Goal: Information Seeking & Learning: Learn about a topic

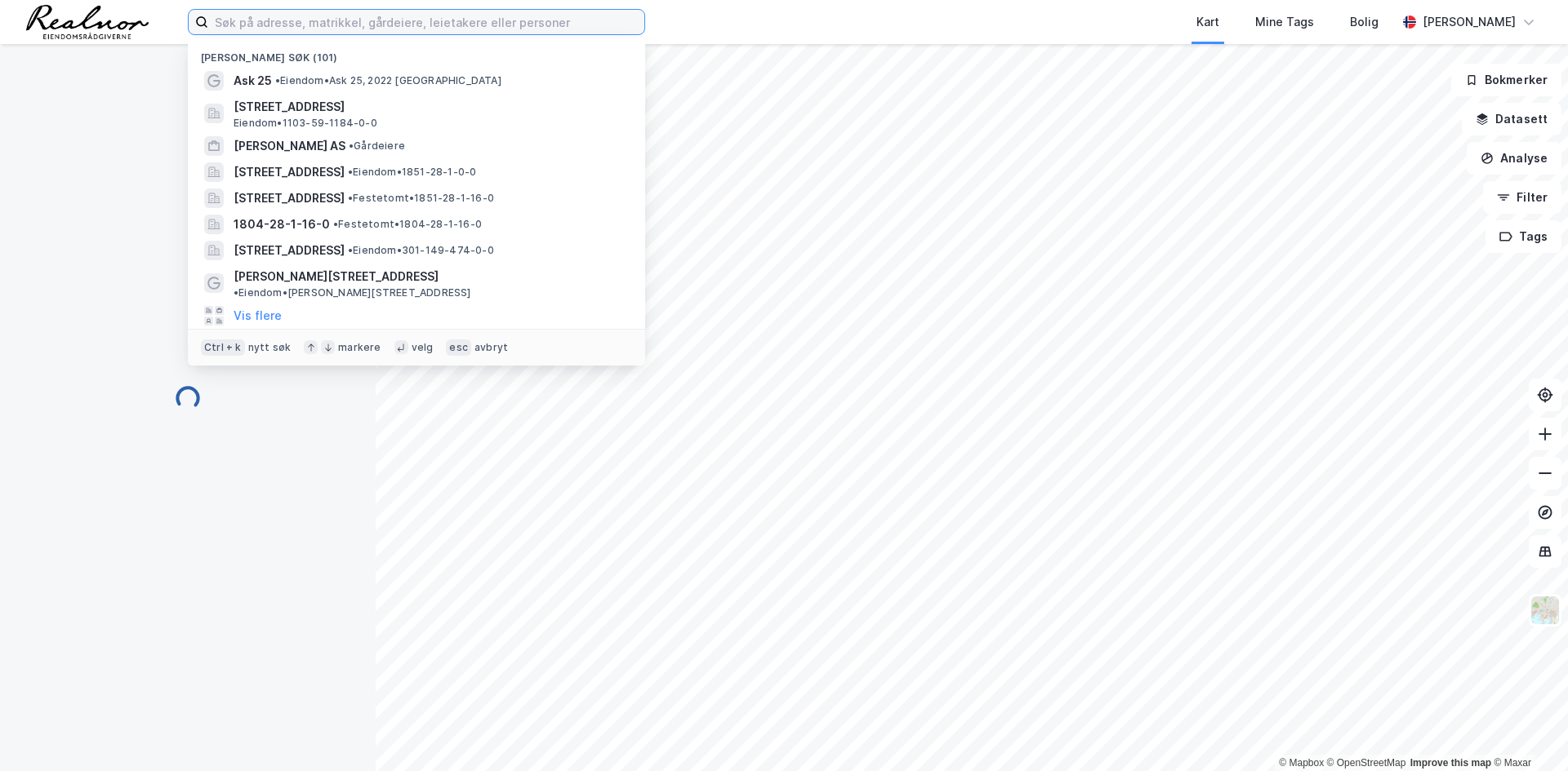
click at [308, 23] on input at bounding box center [426, 21] width 436 height 24
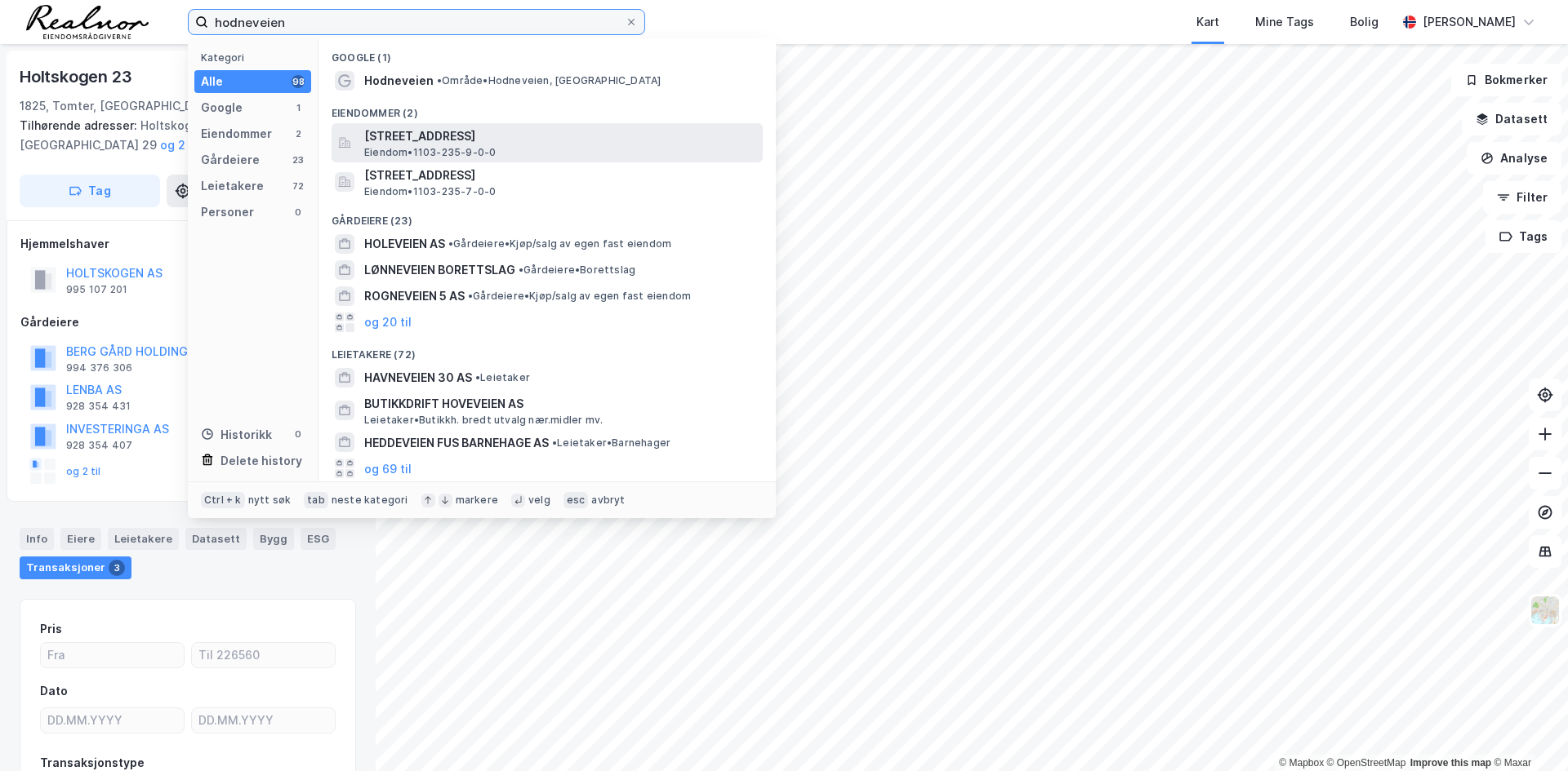
type input "hodneveien"
click at [450, 146] on span "Eiendom • 1103-235-9-0-0" at bounding box center [430, 152] width 132 height 13
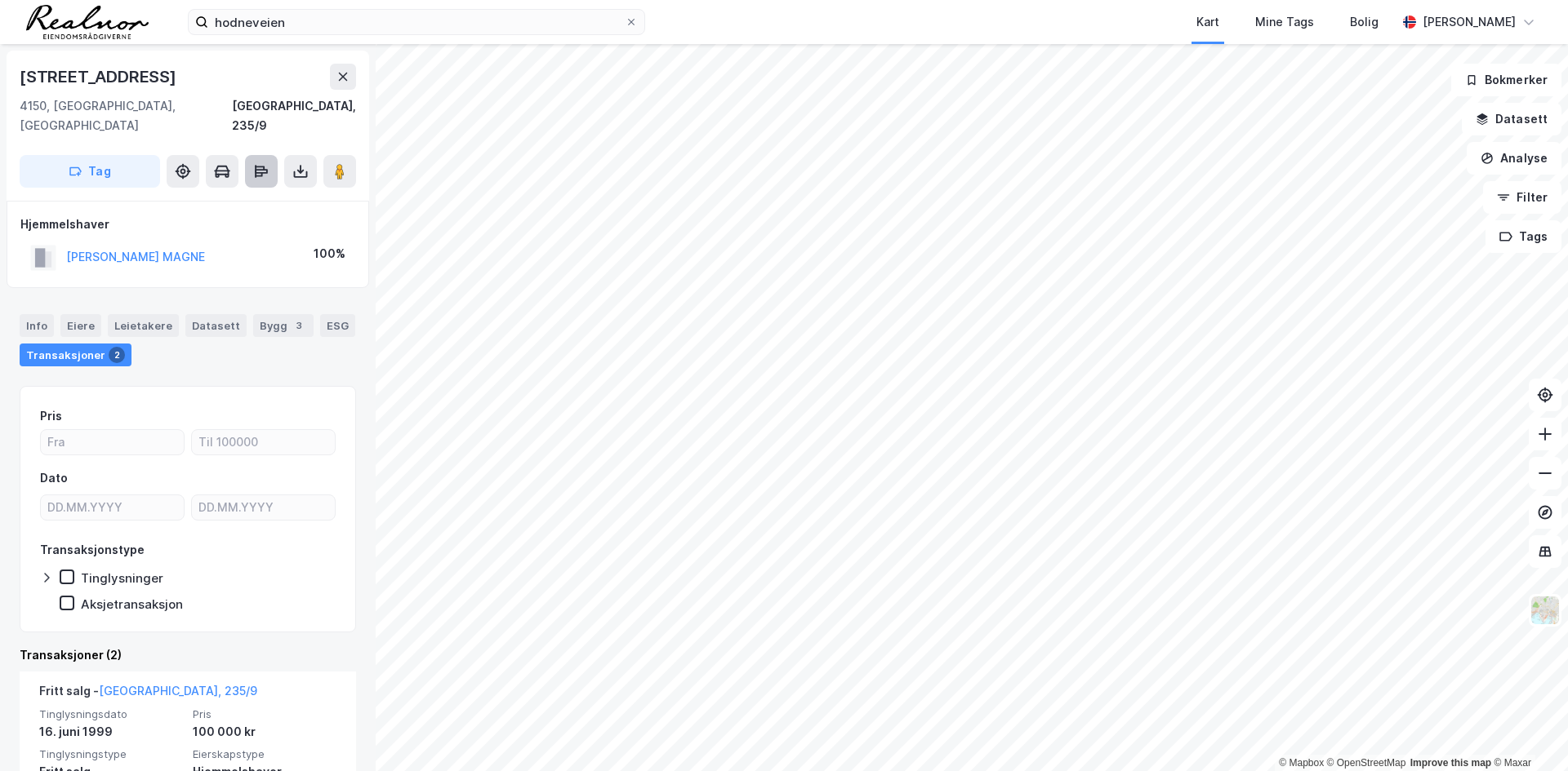
click at [262, 164] on icon at bounding box center [261, 172] width 17 height 17
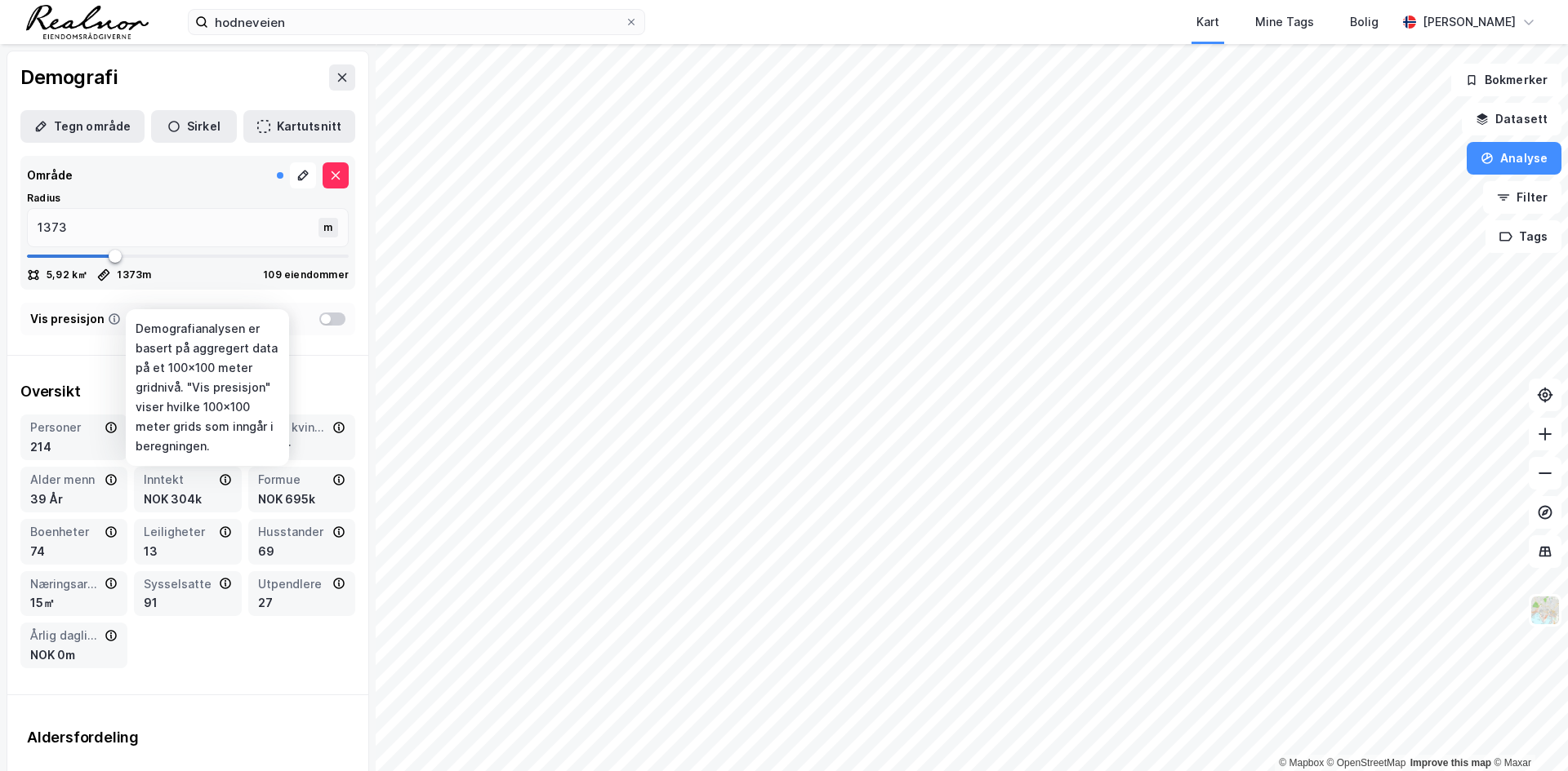
type input "1373"
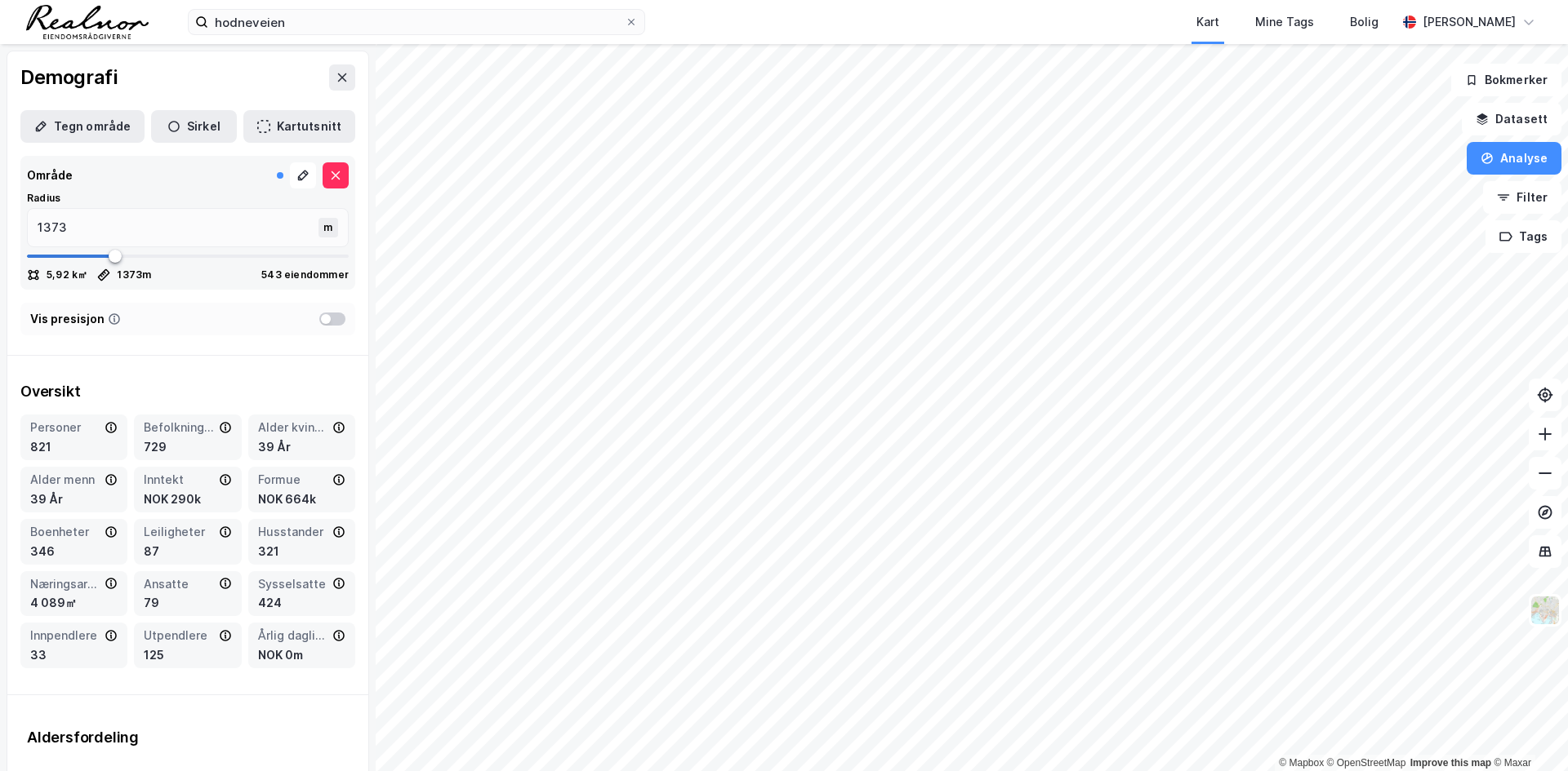
type input "2758"
click at [198, 267] on span at bounding box center [188, 255] width 322 height 24
type input "2758"
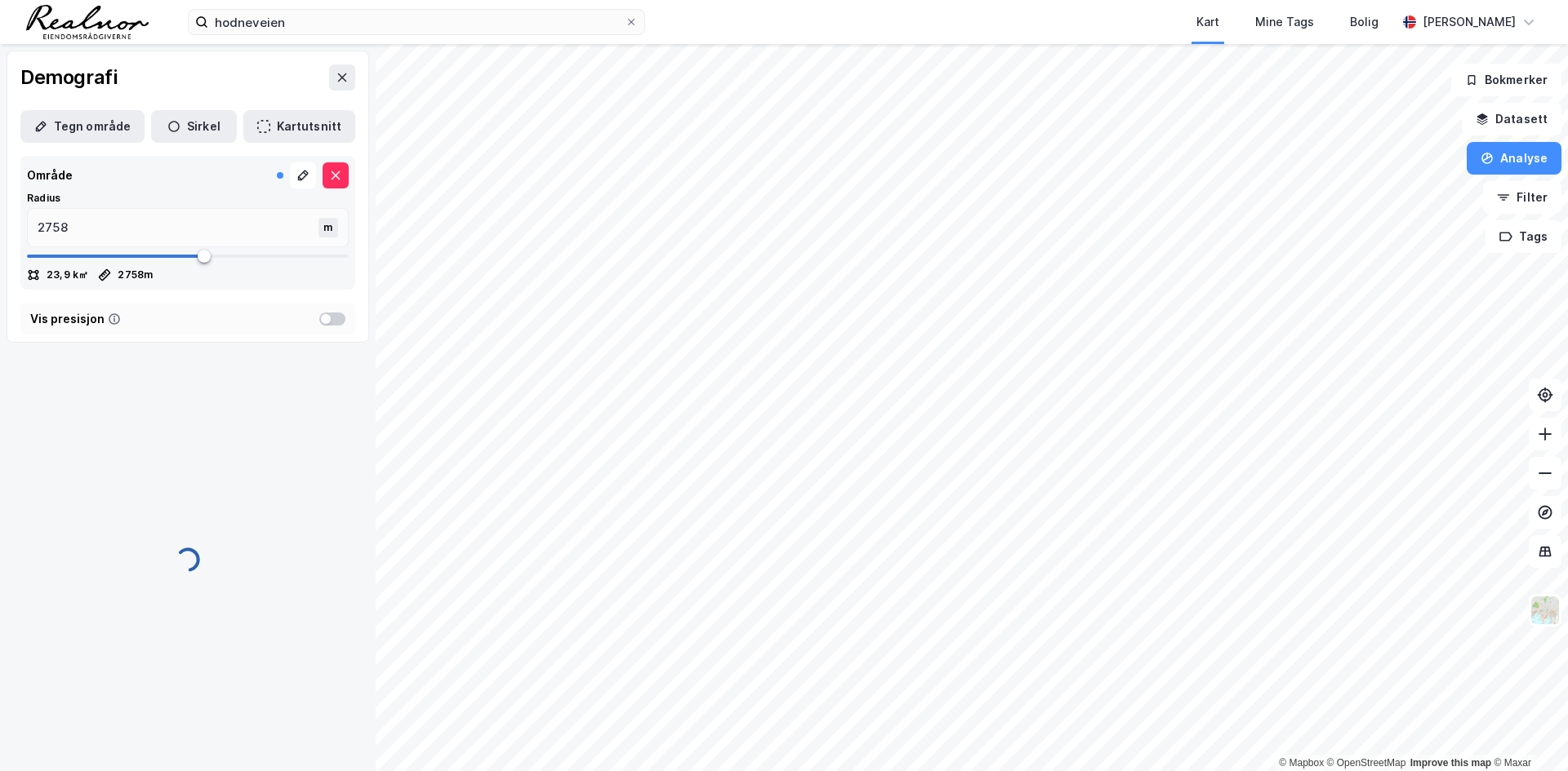
type input "2481"
click at [198, 254] on span at bounding box center [204, 255] width 13 height 13
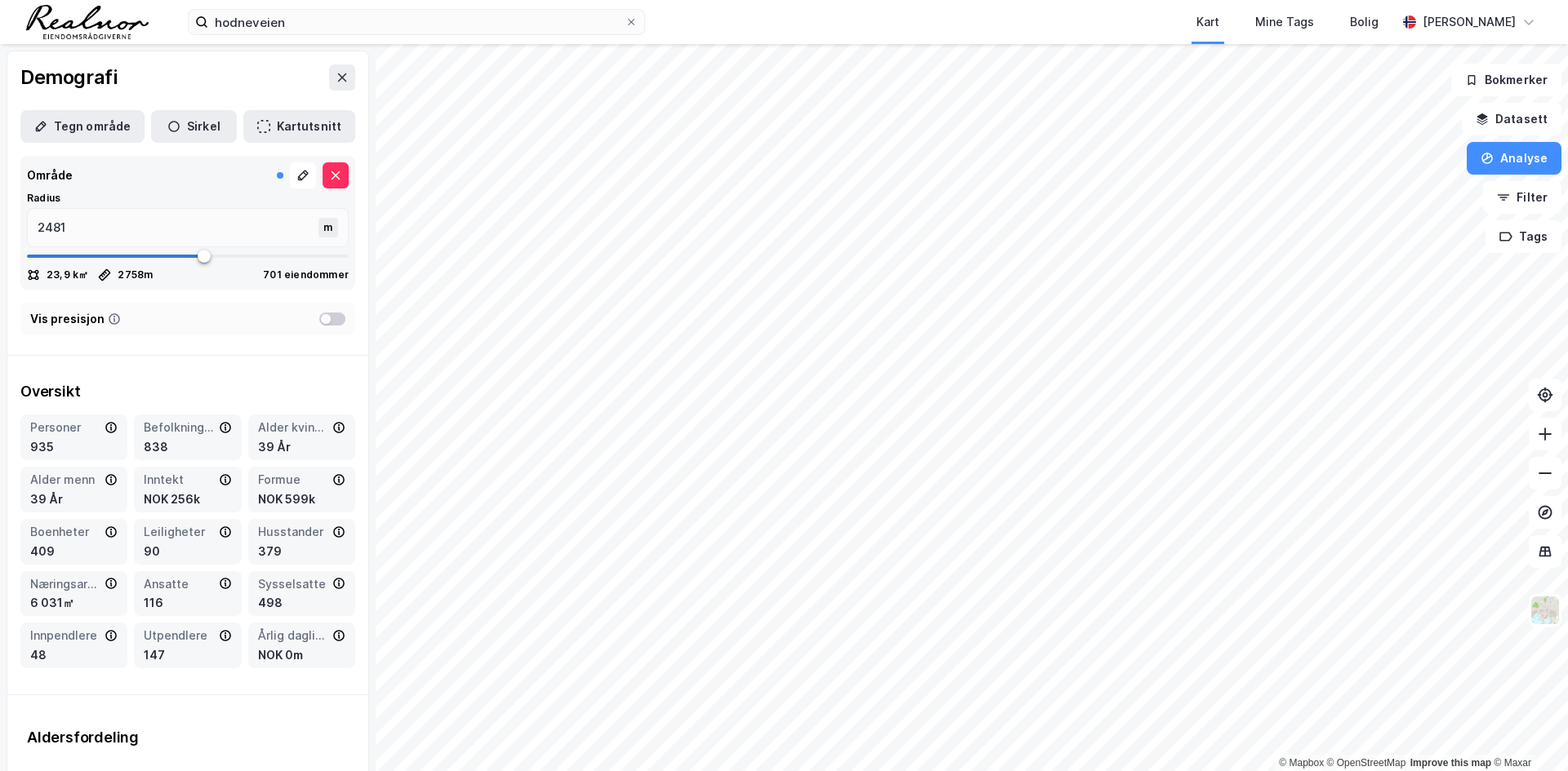
type input "2481"
click at [338, 76] on icon at bounding box center [342, 77] width 9 height 8
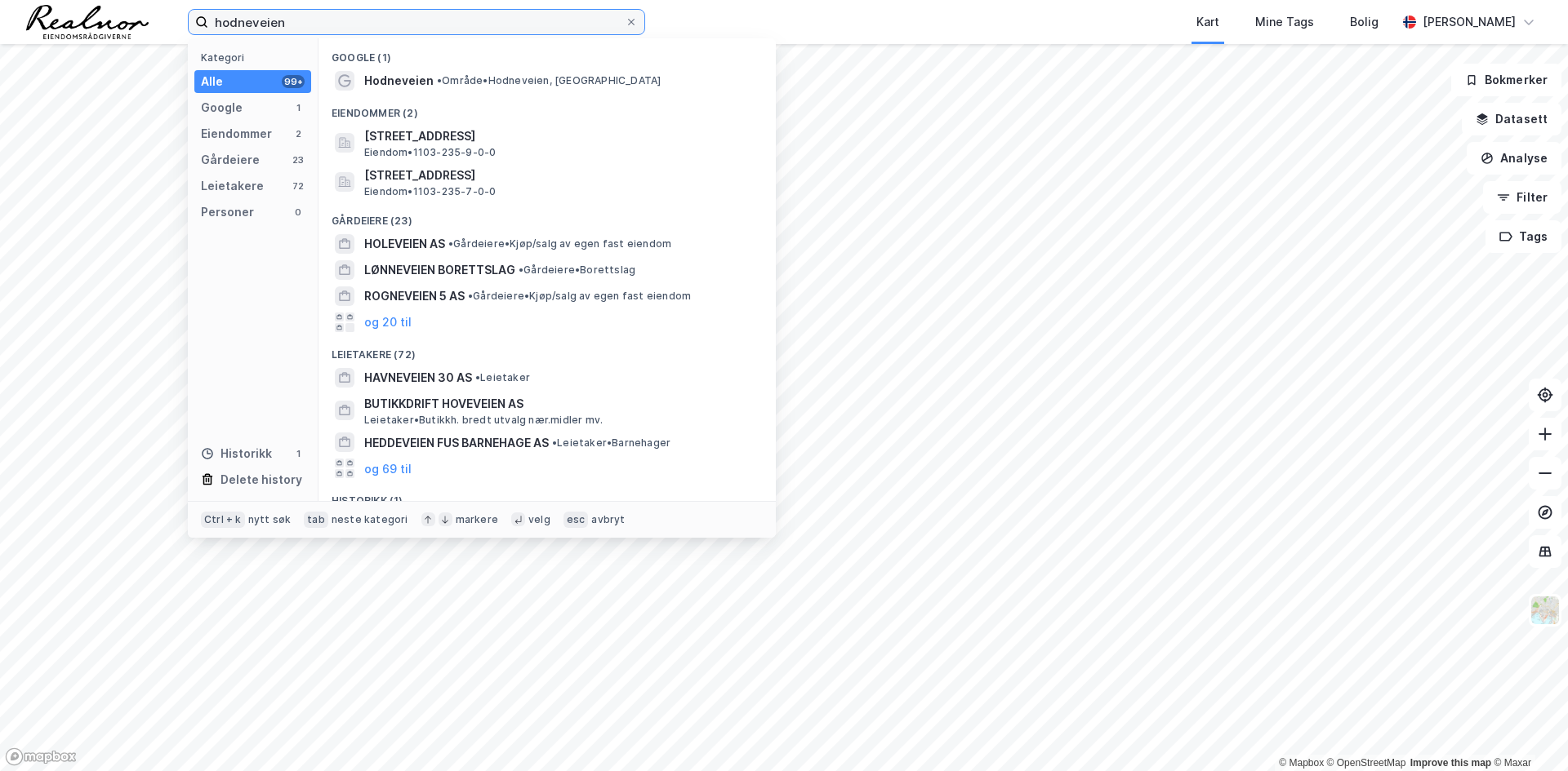
click at [310, 23] on input "hodneveien" at bounding box center [416, 21] width 416 height 24
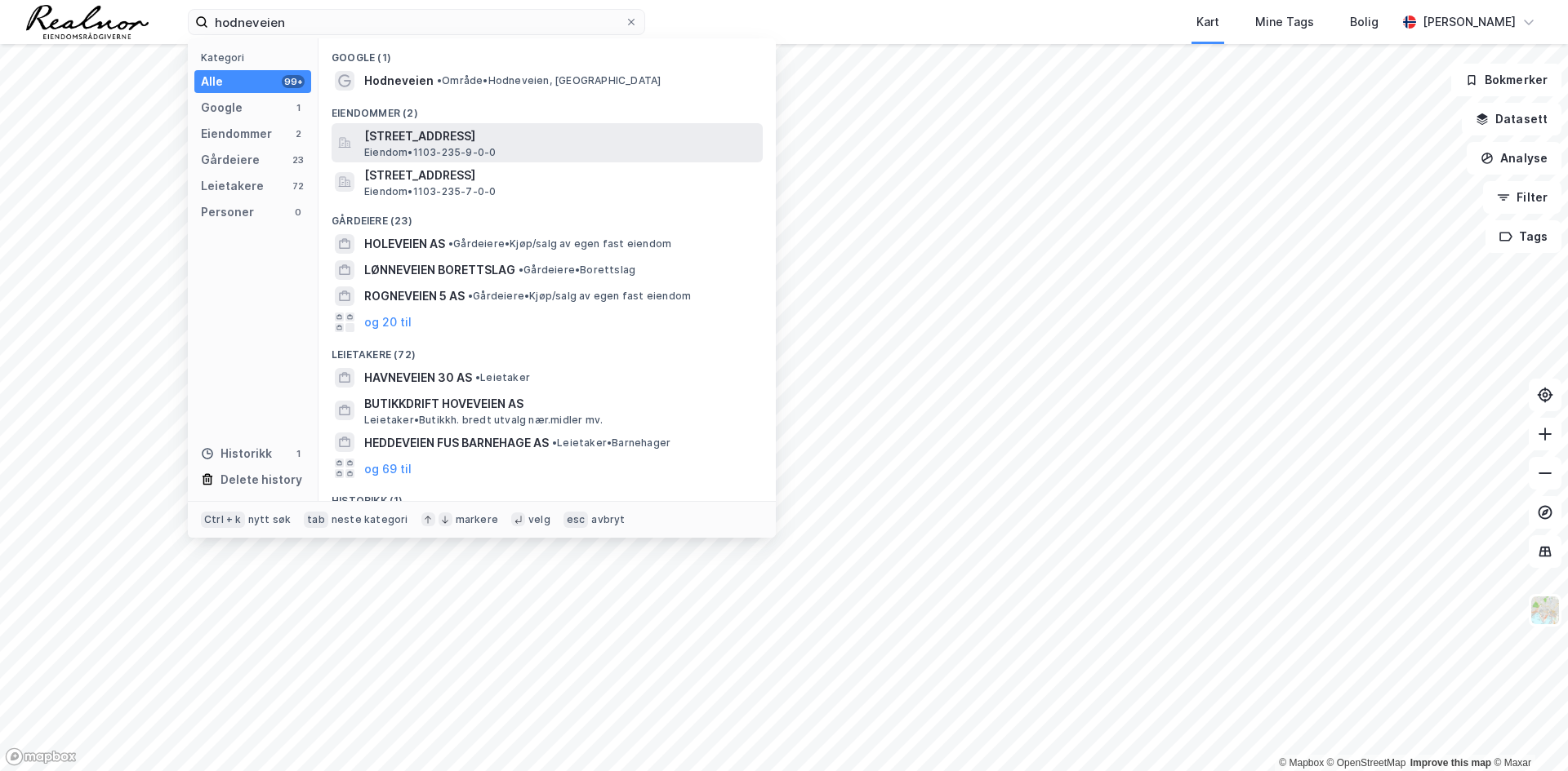
click at [401, 146] on span "Eiendom • 1103-235-9-0-0" at bounding box center [430, 152] width 132 height 13
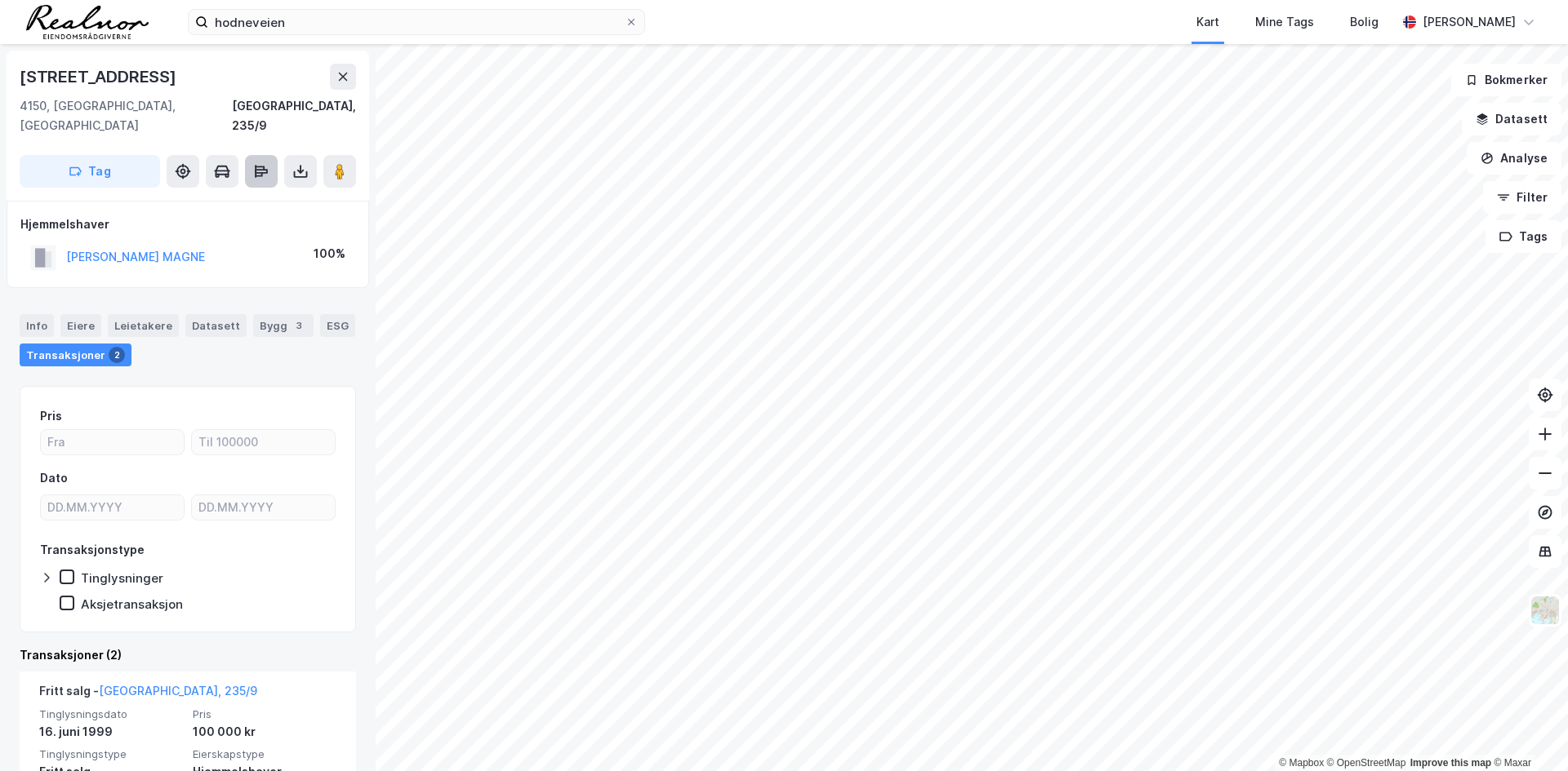
click at [256, 165] on icon at bounding box center [255, 171] width 2 height 13
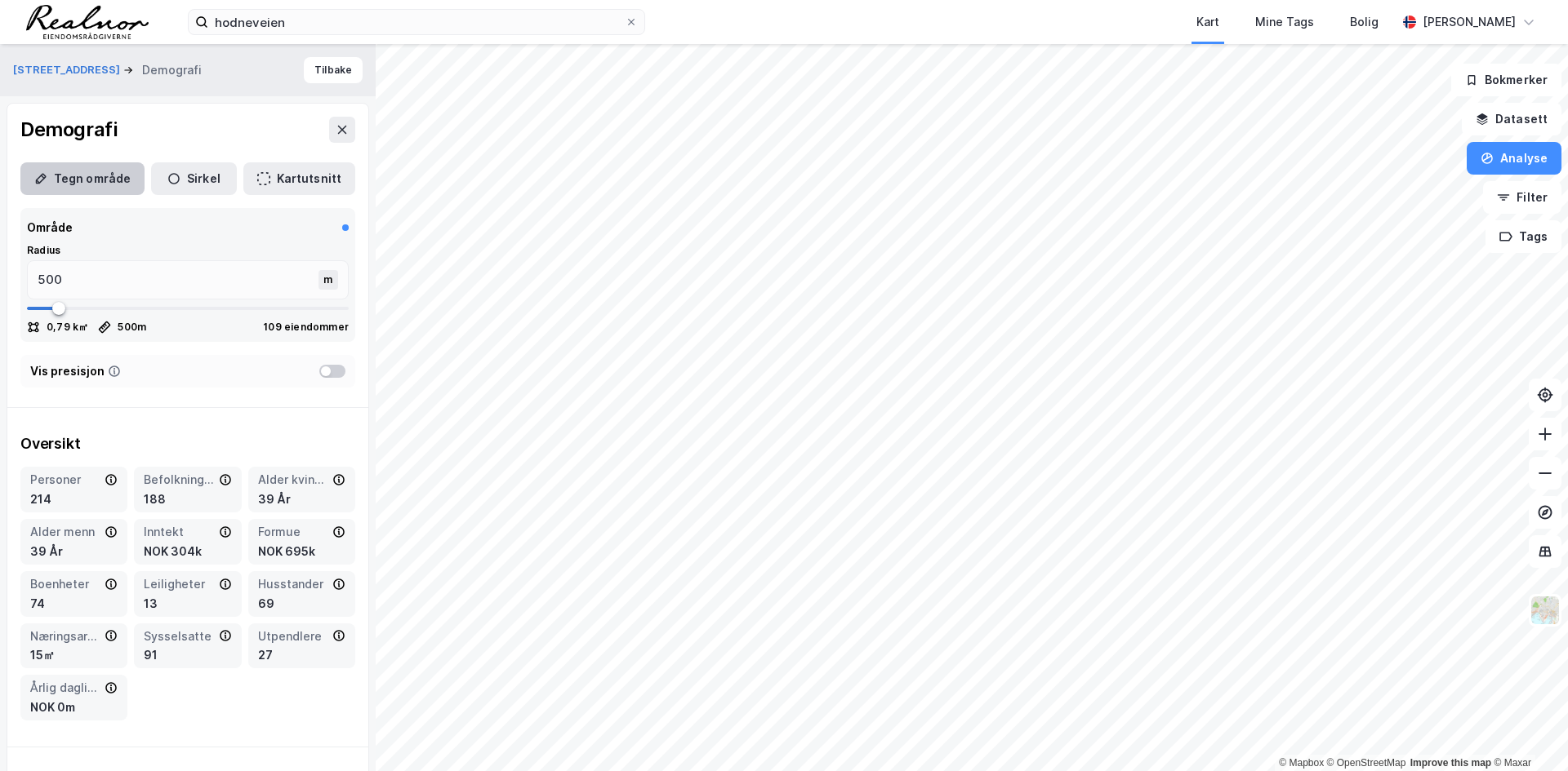
click at [40, 178] on icon "button" at bounding box center [40, 178] width 13 height 13
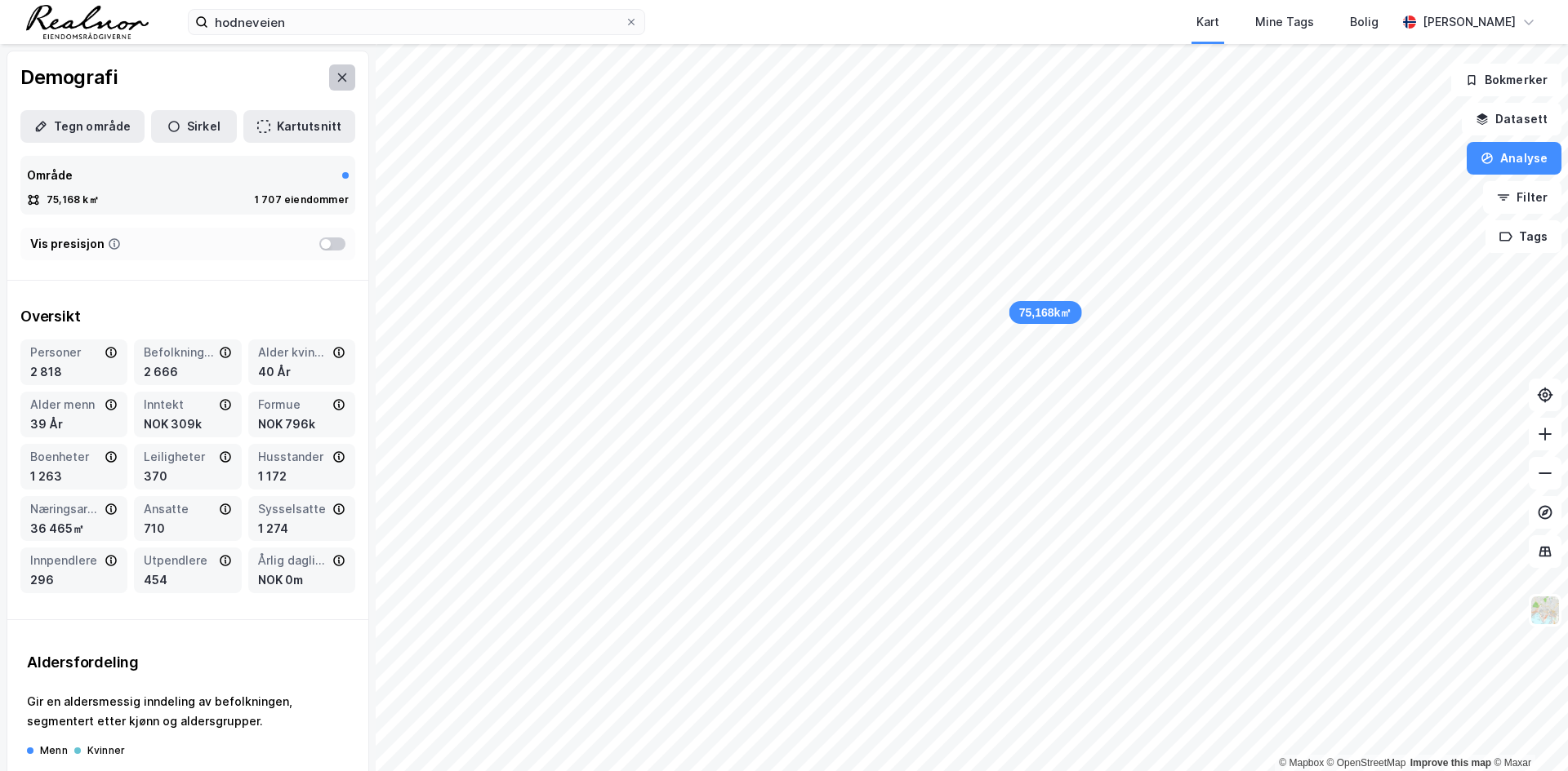
click at [330, 75] on button at bounding box center [342, 77] width 26 height 26
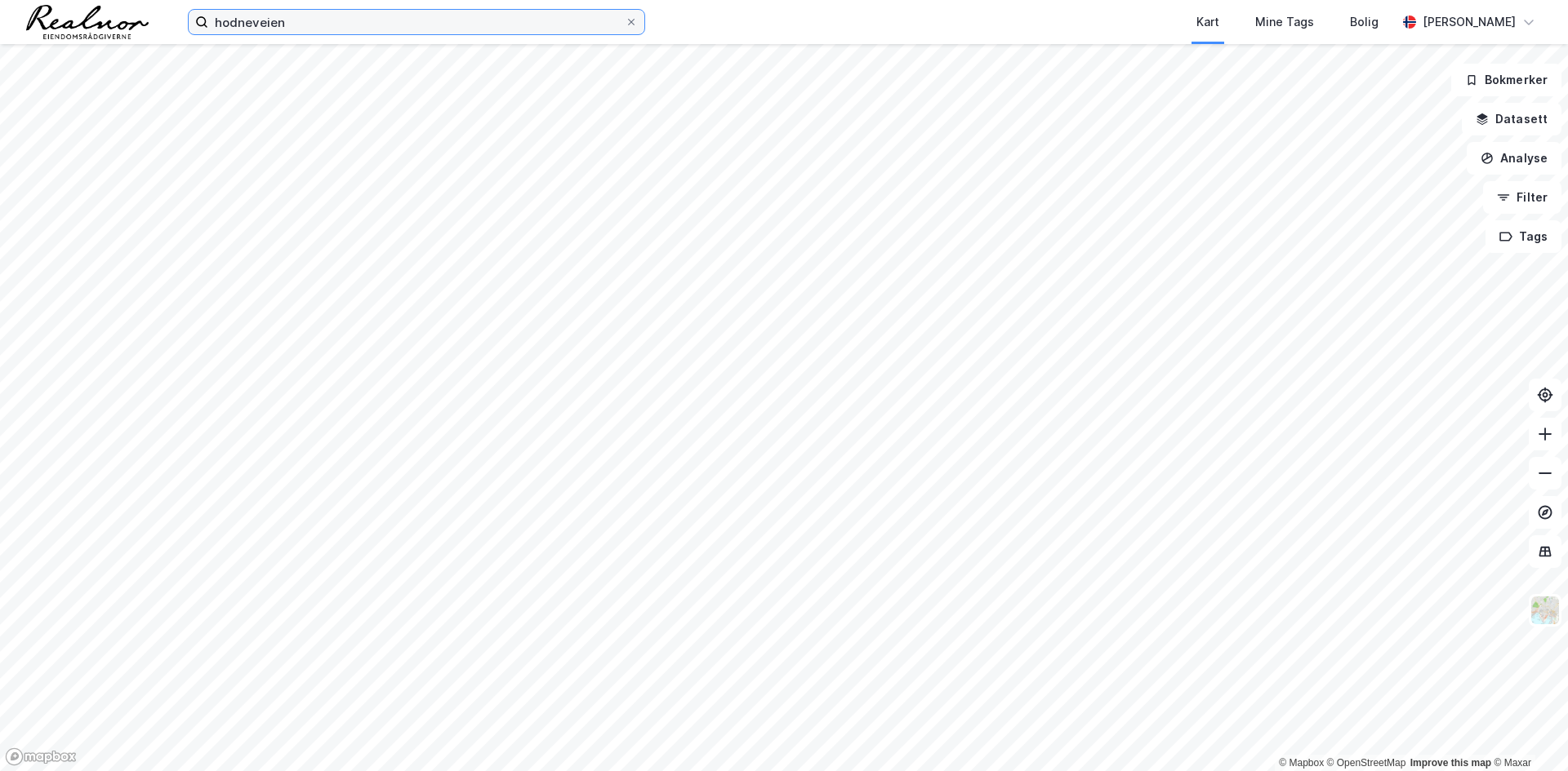
click at [319, 23] on input "hodneveien" at bounding box center [416, 21] width 416 height 24
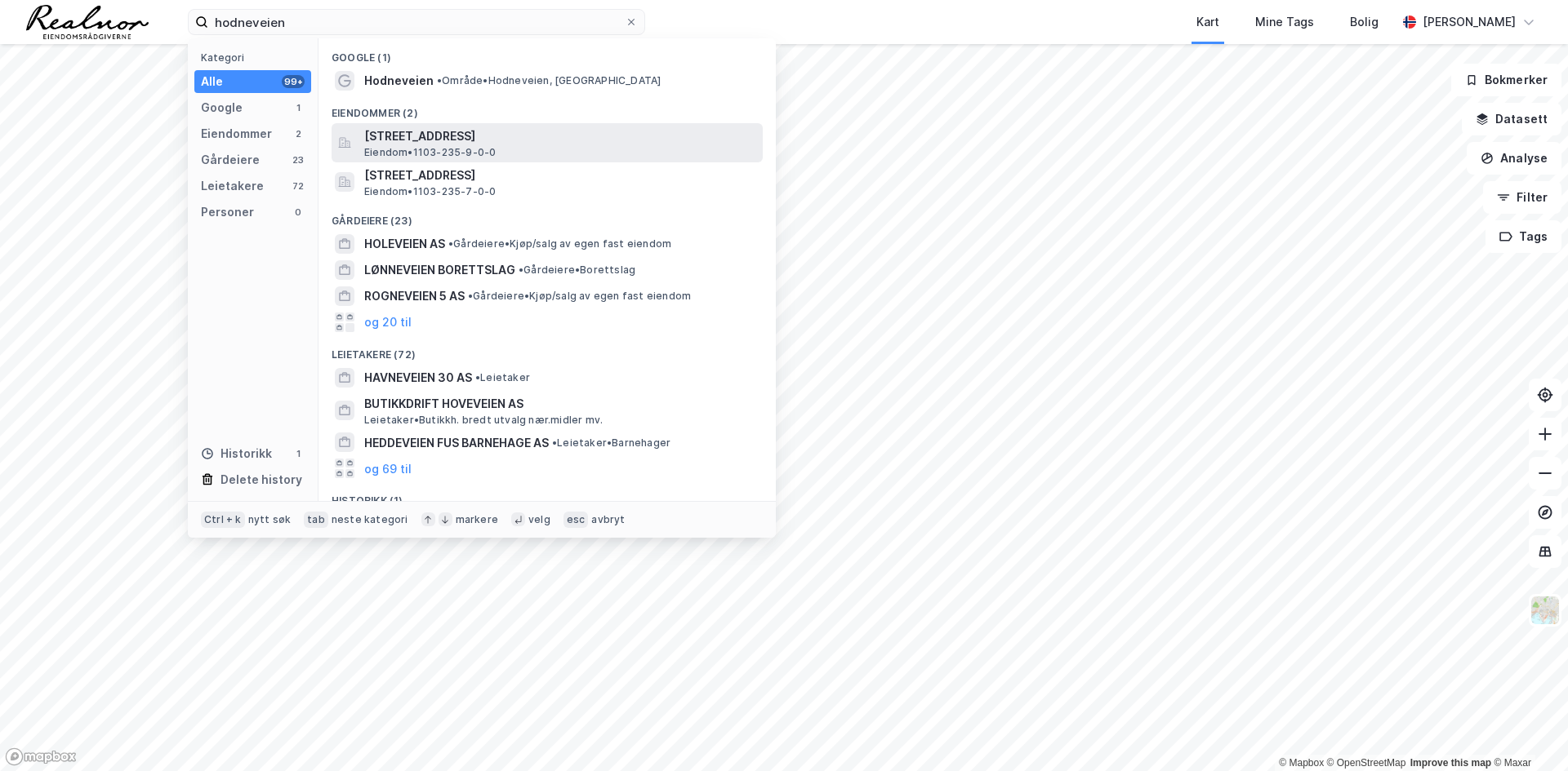
click at [416, 147] on span "Eiendom • 1103-235-9-0-0" at bounding box center [430, 152] width 132 height 13
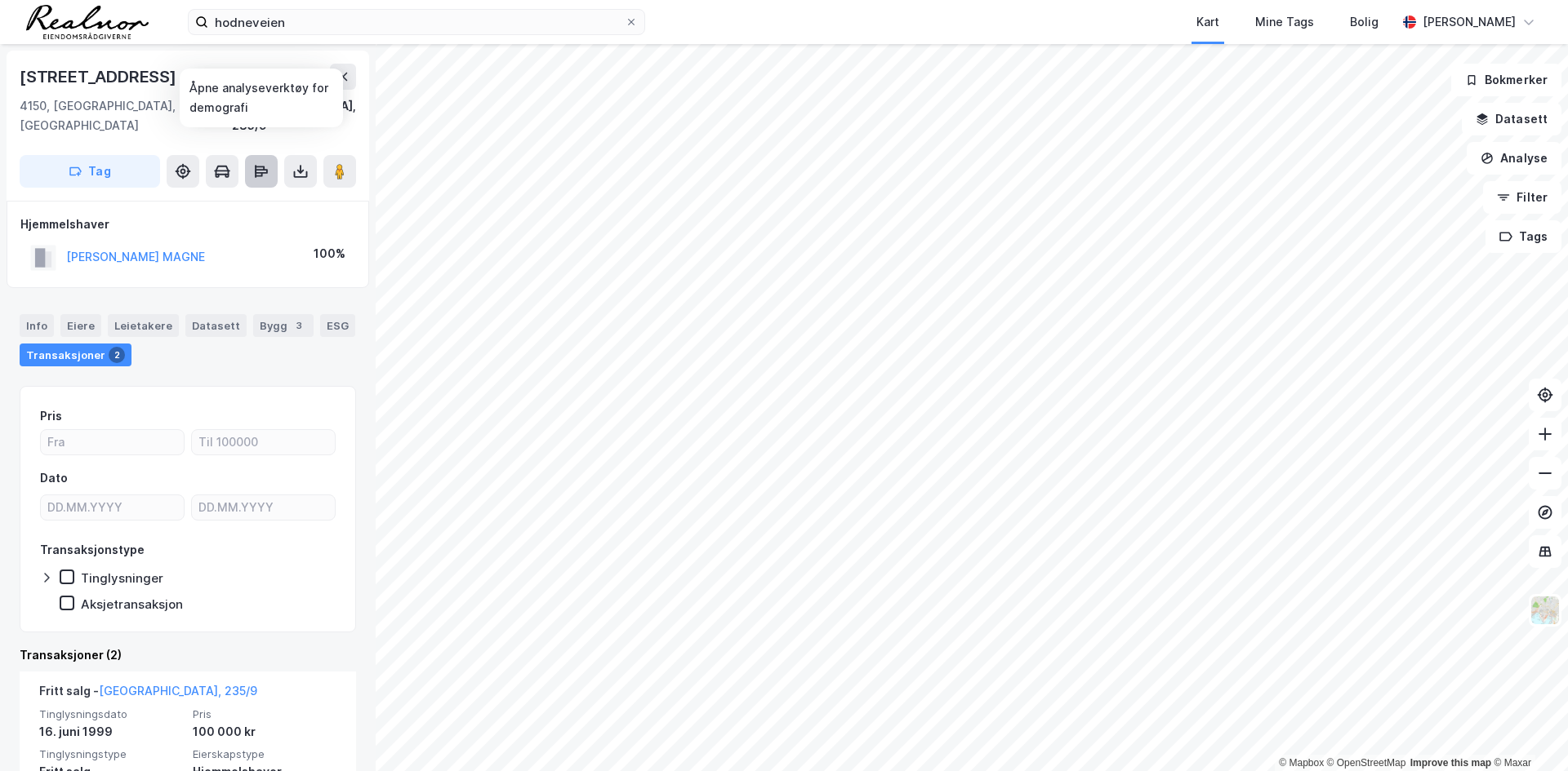
click at [258, 173] on icon at bounding box center [258, 174] width 8 height 5
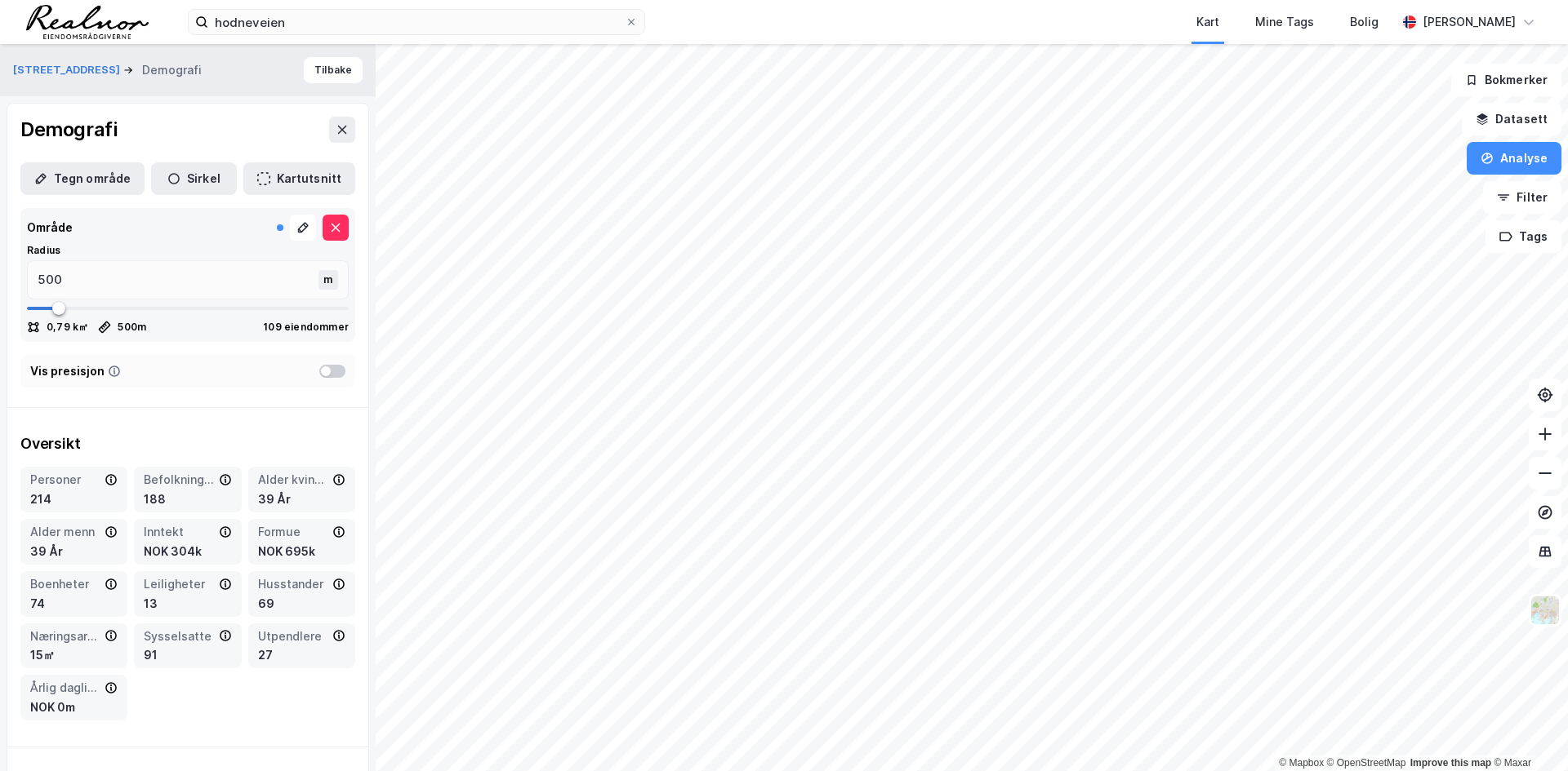
type input "502"
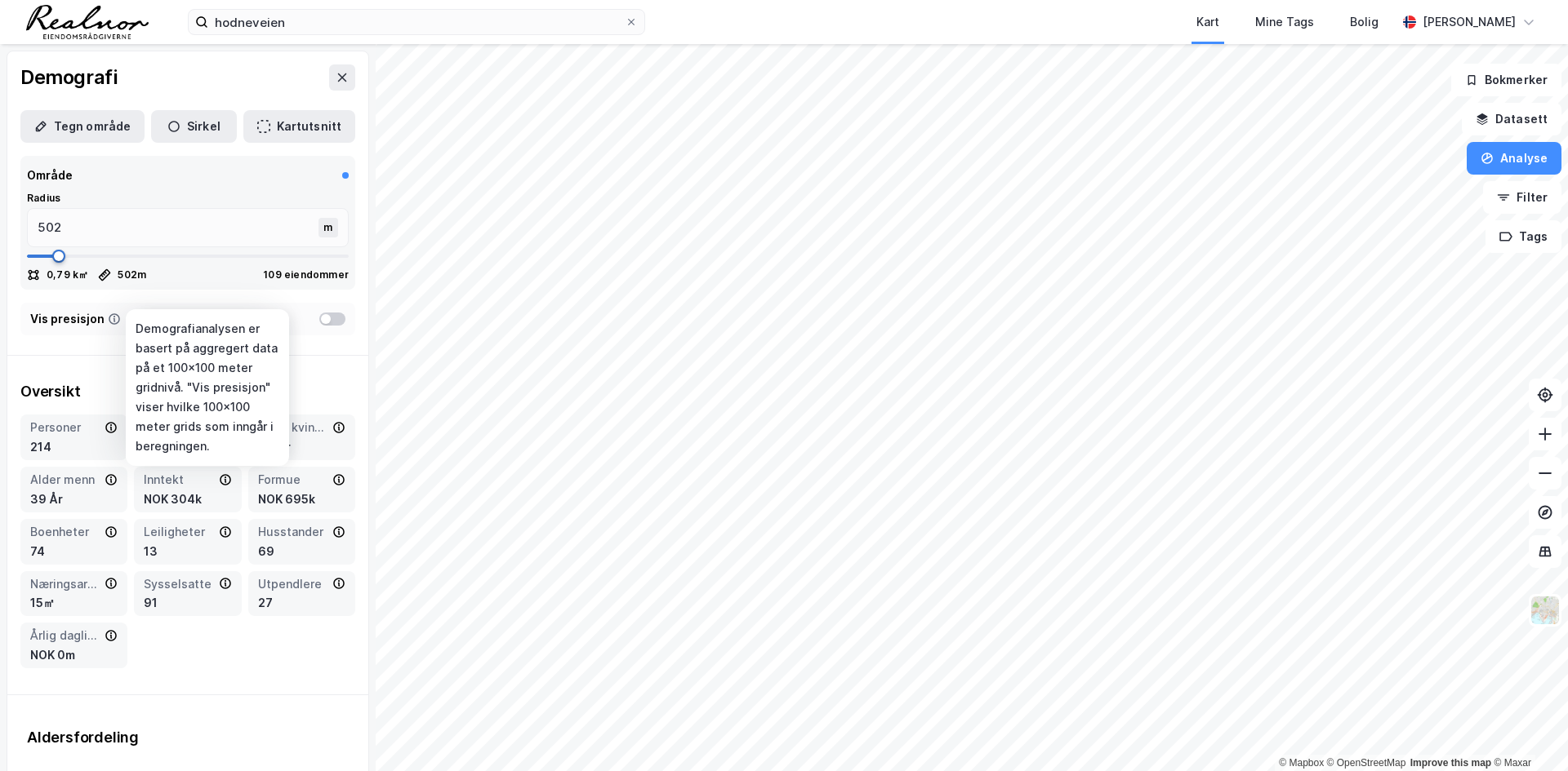
type input "608"
type input "819"
type input "990"
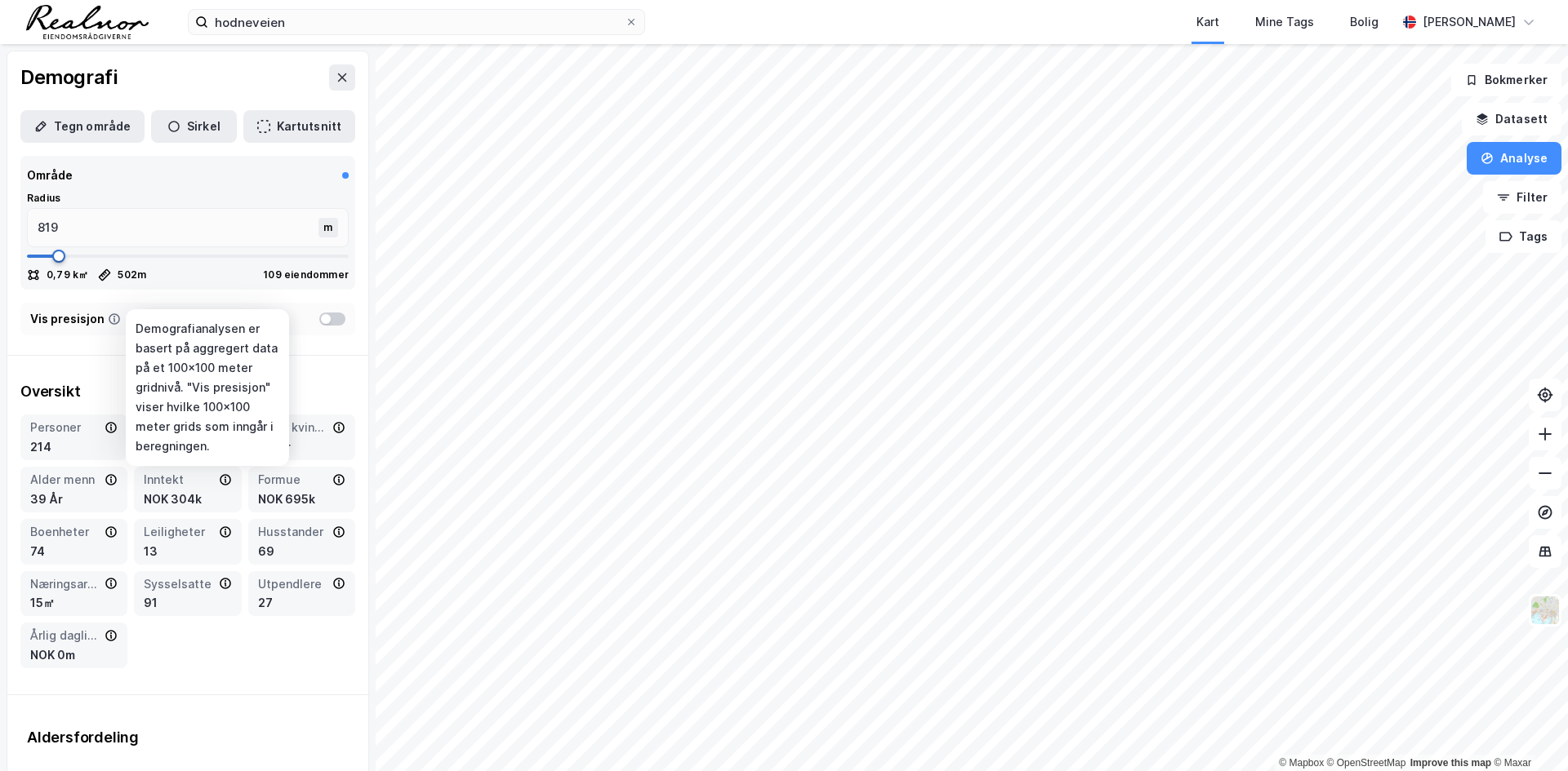
type input "990"
type input "1267"
type input "1373"
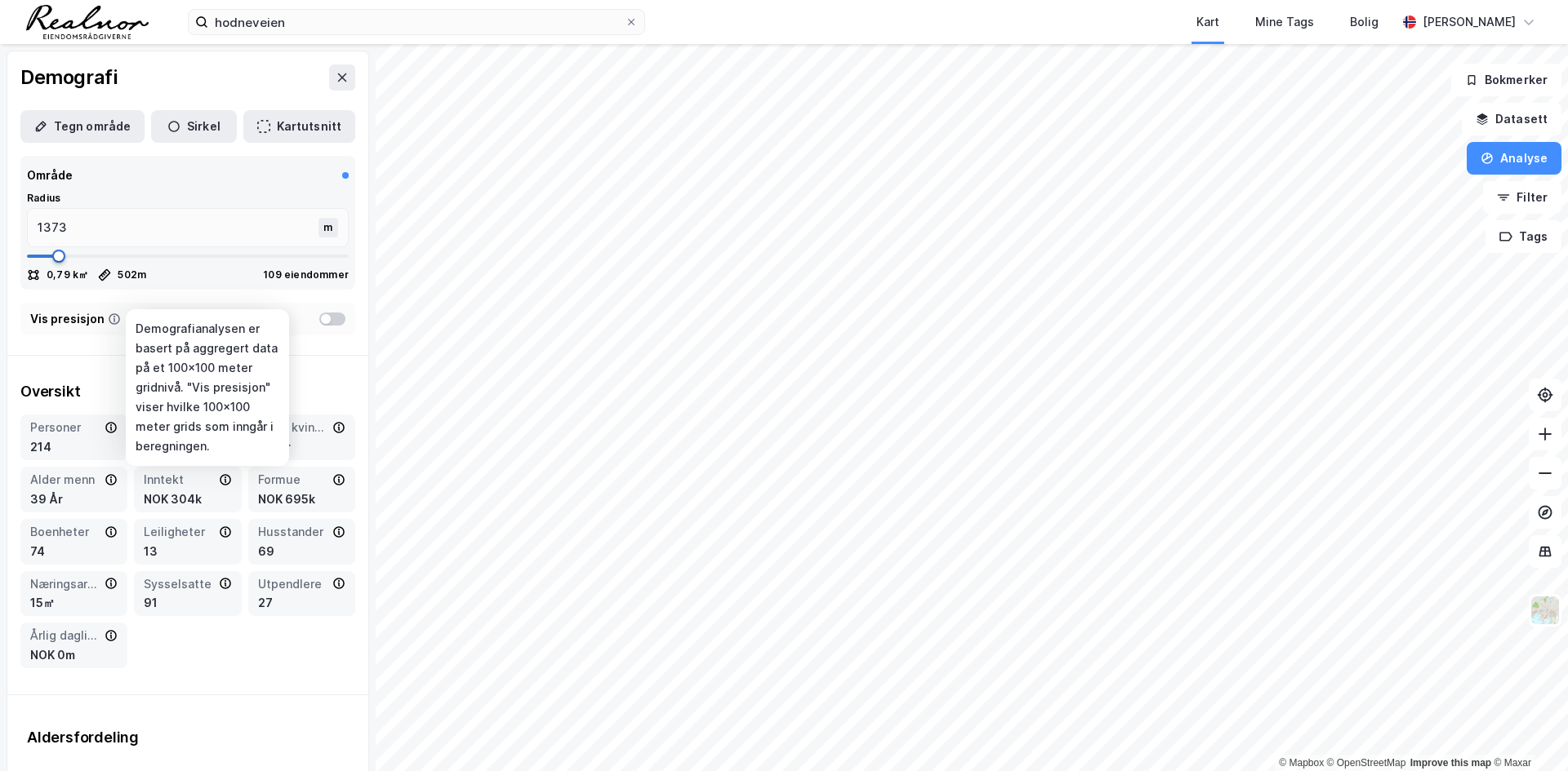
type input "1478"
type input "1544"
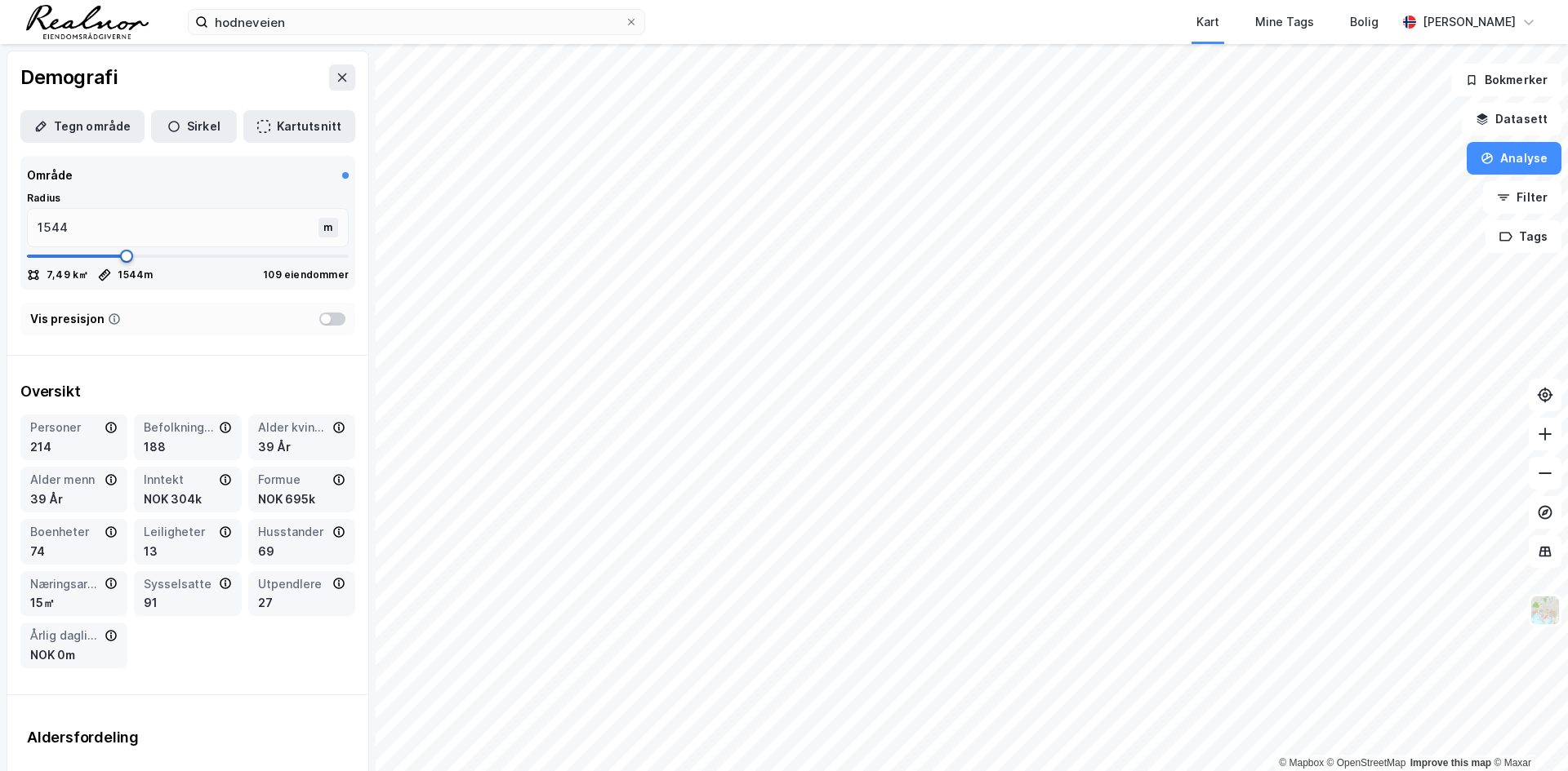
type input "1557"
type input "1584"
type input "1610"
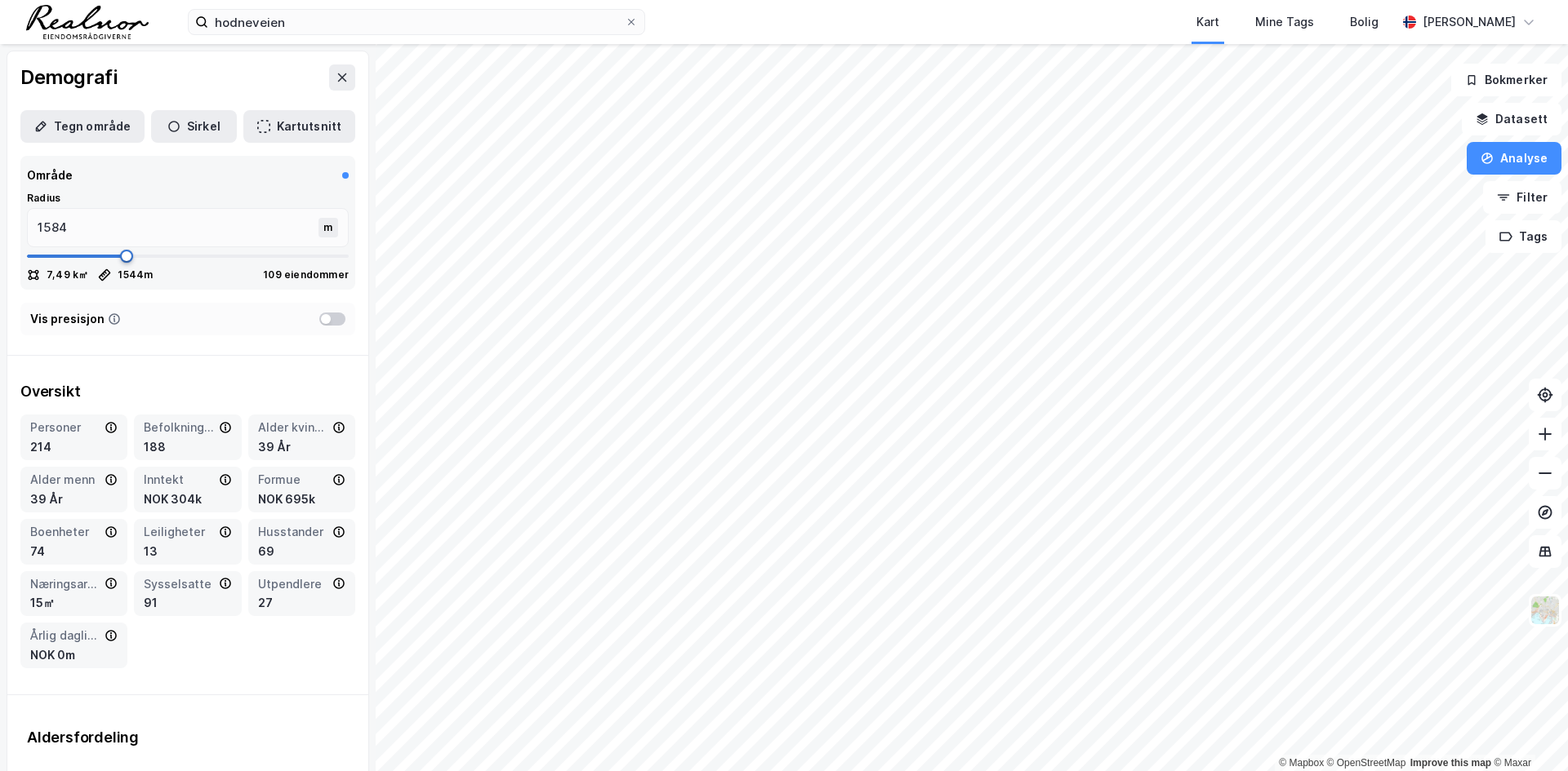
type input "1610"
type input "1623"
type input "1663"
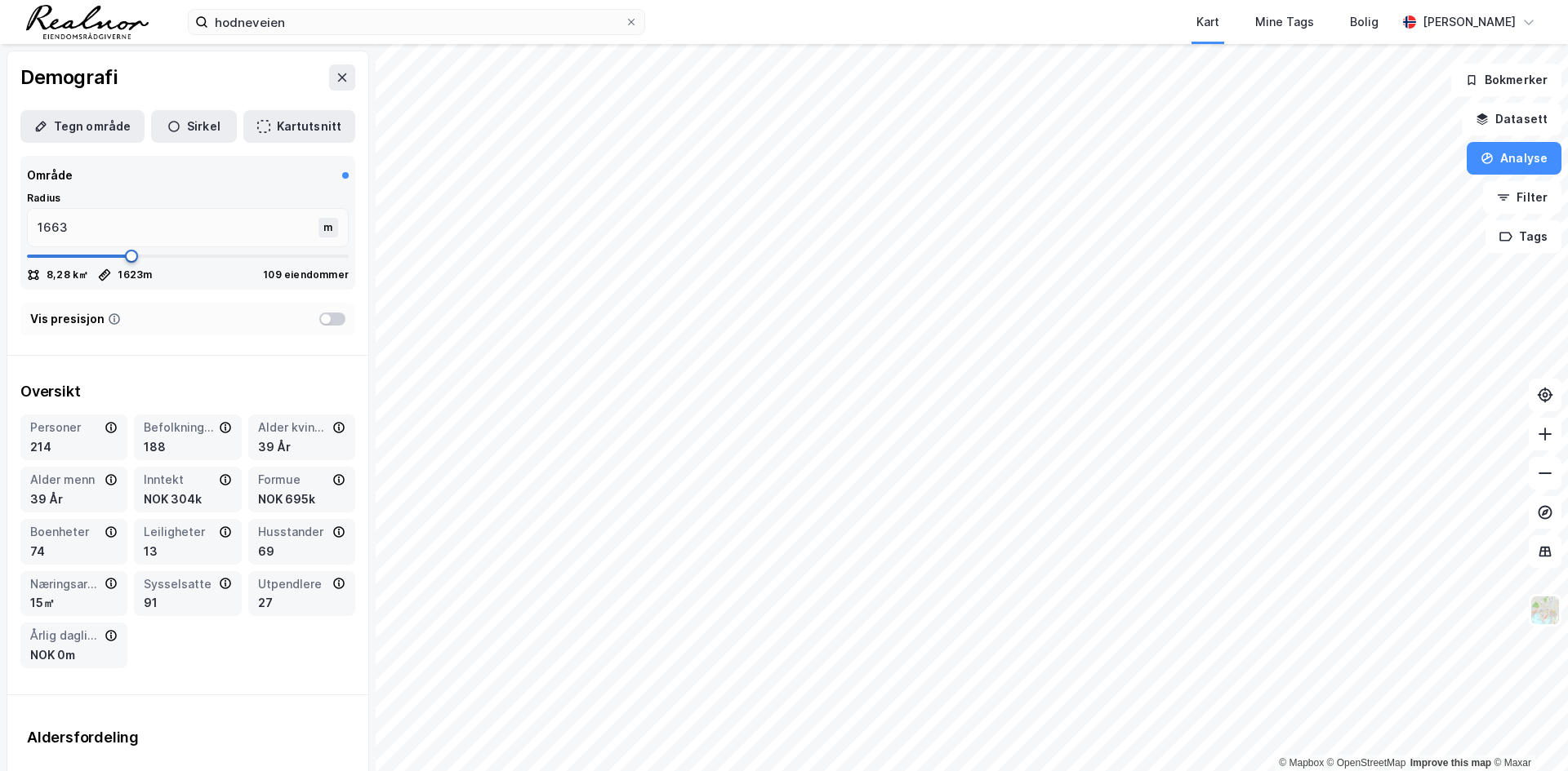
type input "1716"
type input "1768"
type input "1808"
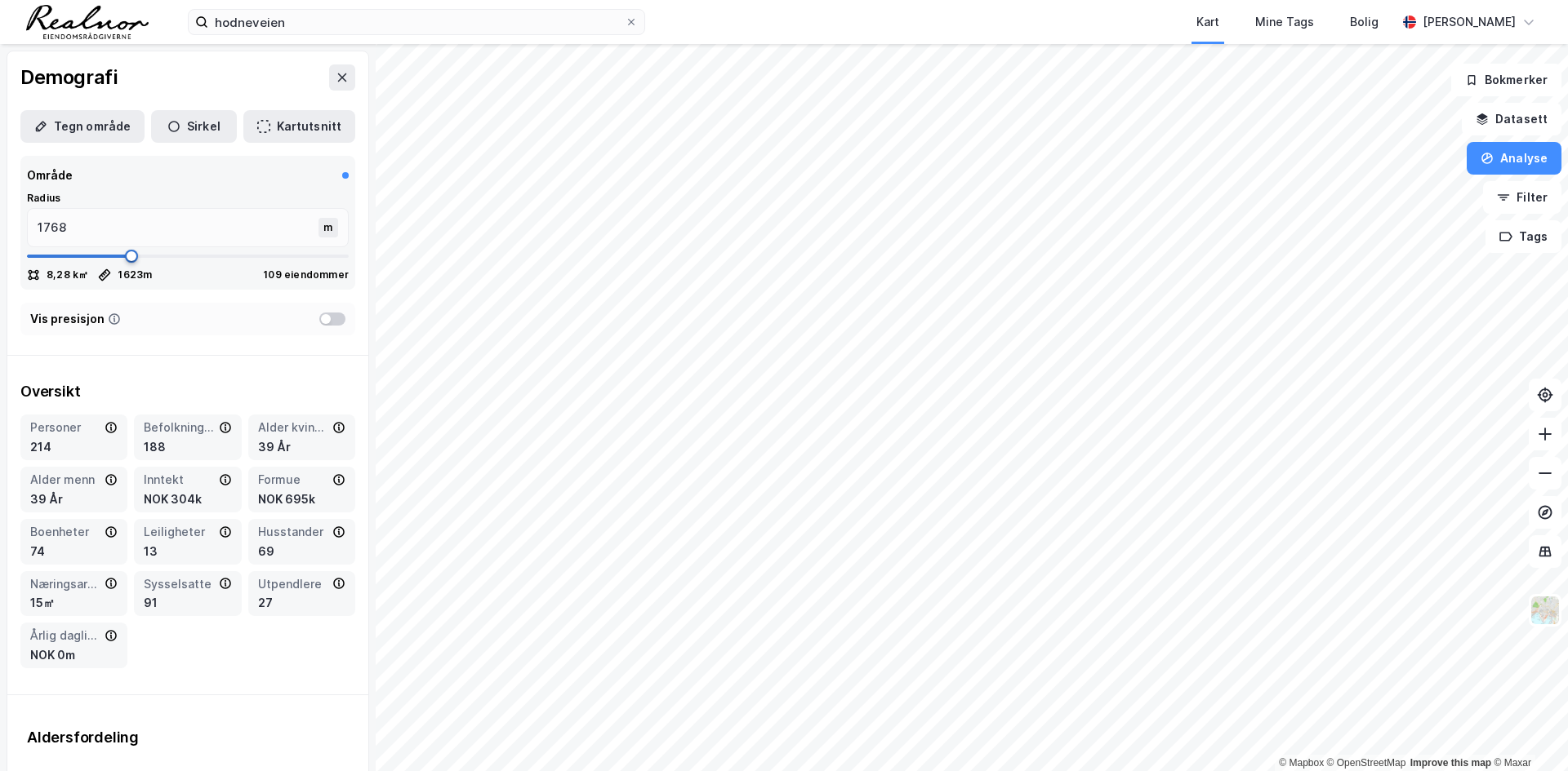
type input "1808"
type input "1874"
type input "2019"
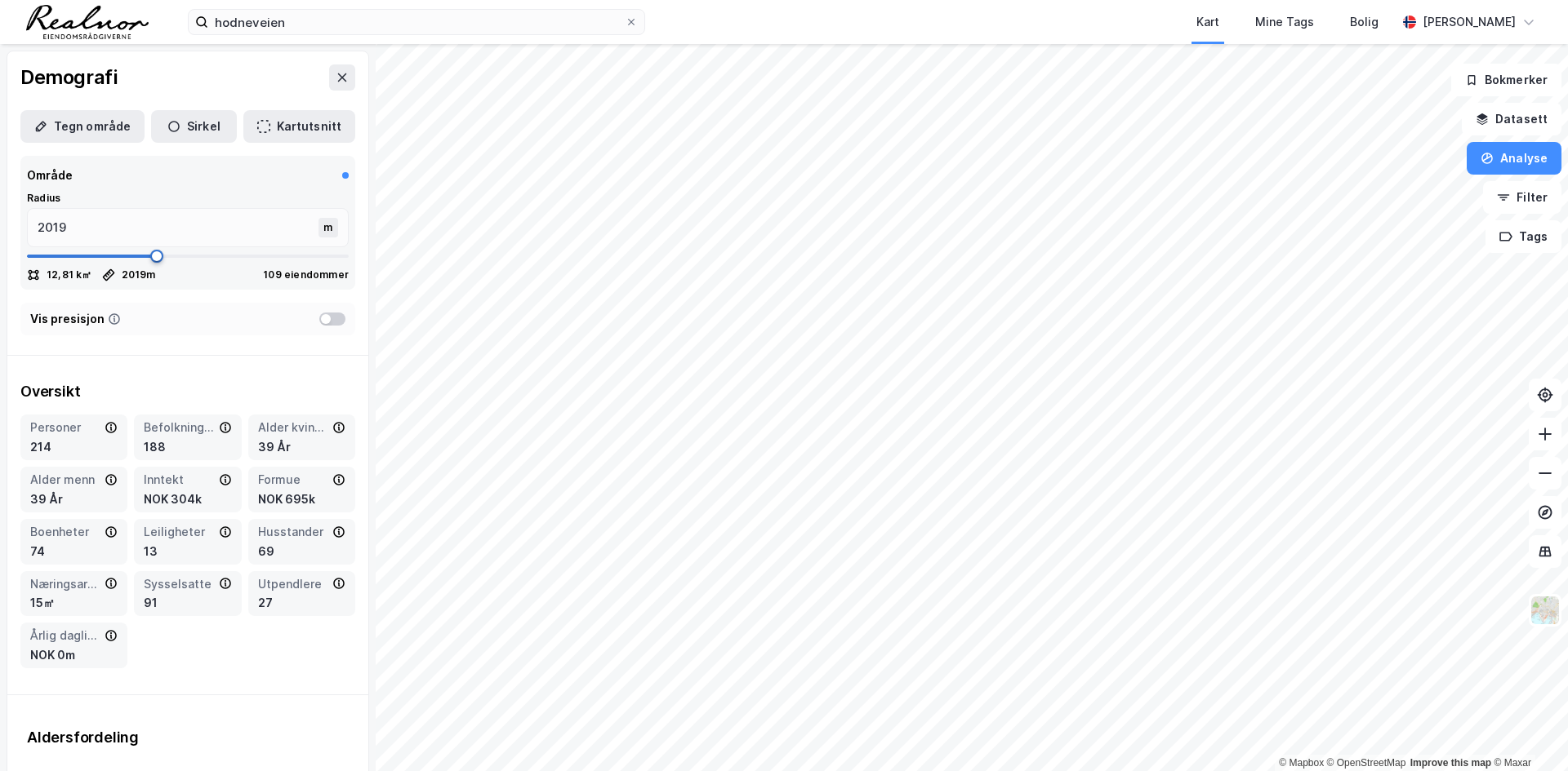
type input "2270"
type input "2468"
type input "2560"
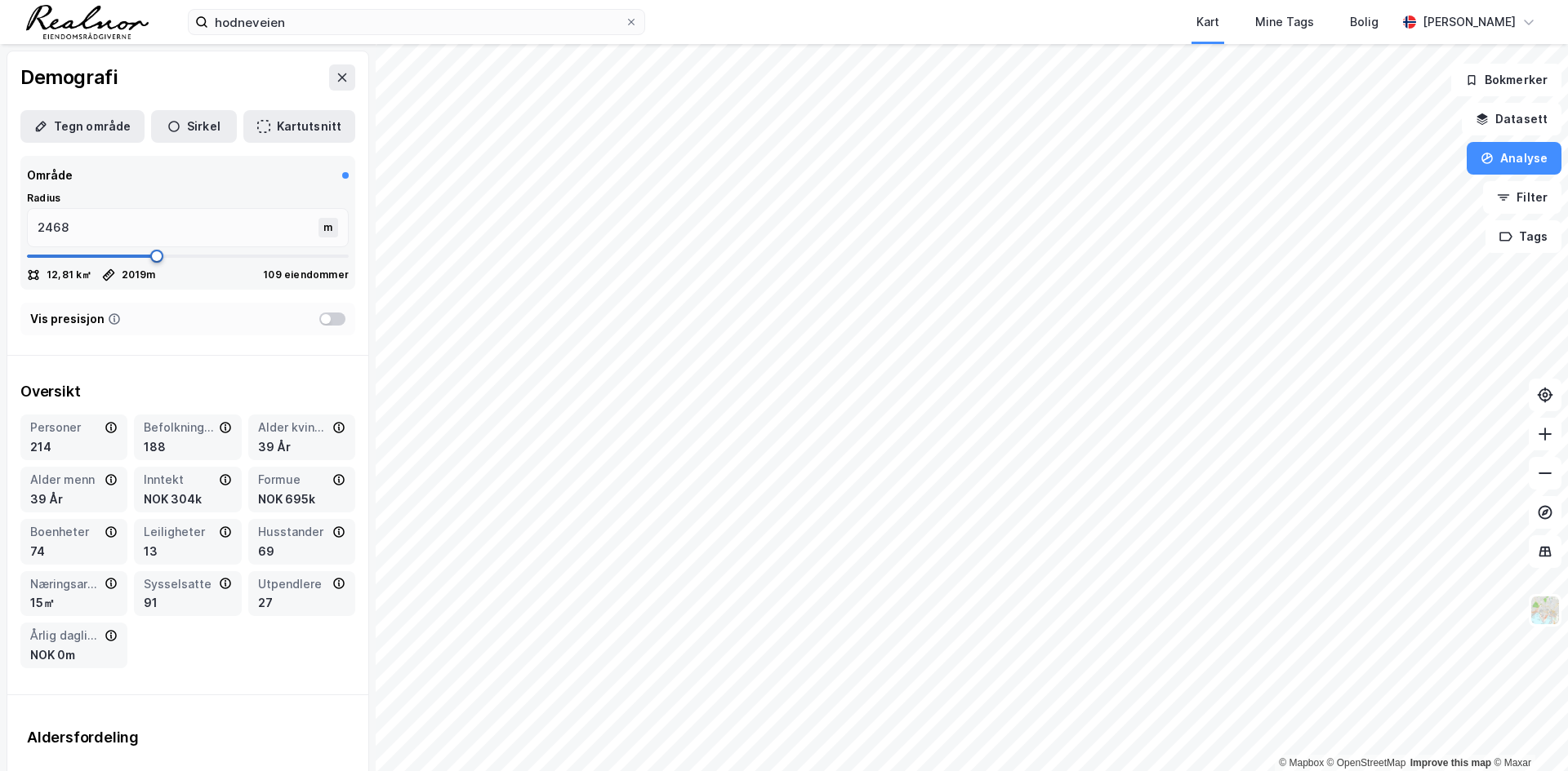
type input "2560"
type input "2573"
type input "2599"
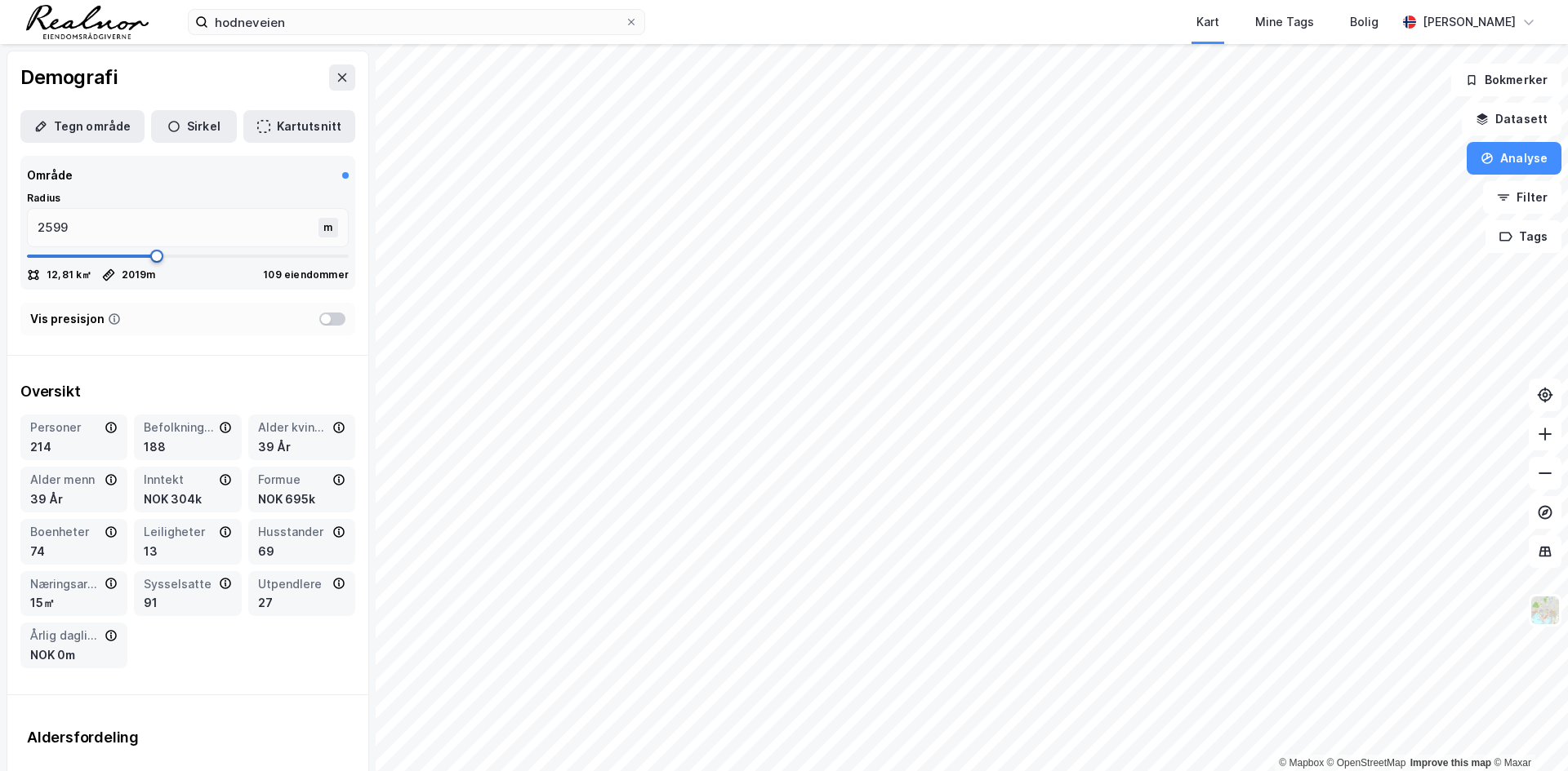
type input "2613"
type input "2652"
type input "2692"
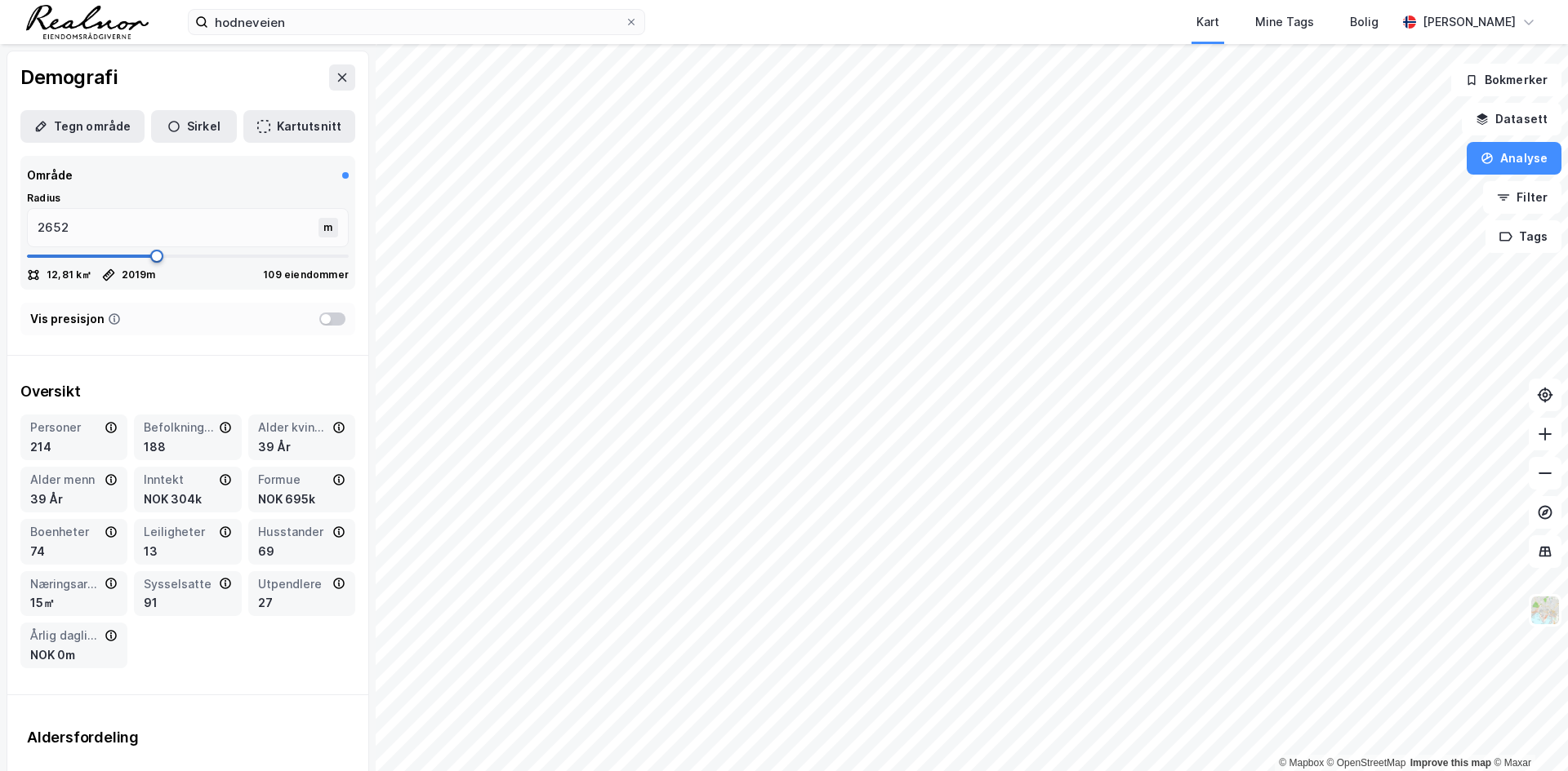
type input "2692"
type input "2731"
type input "2758"
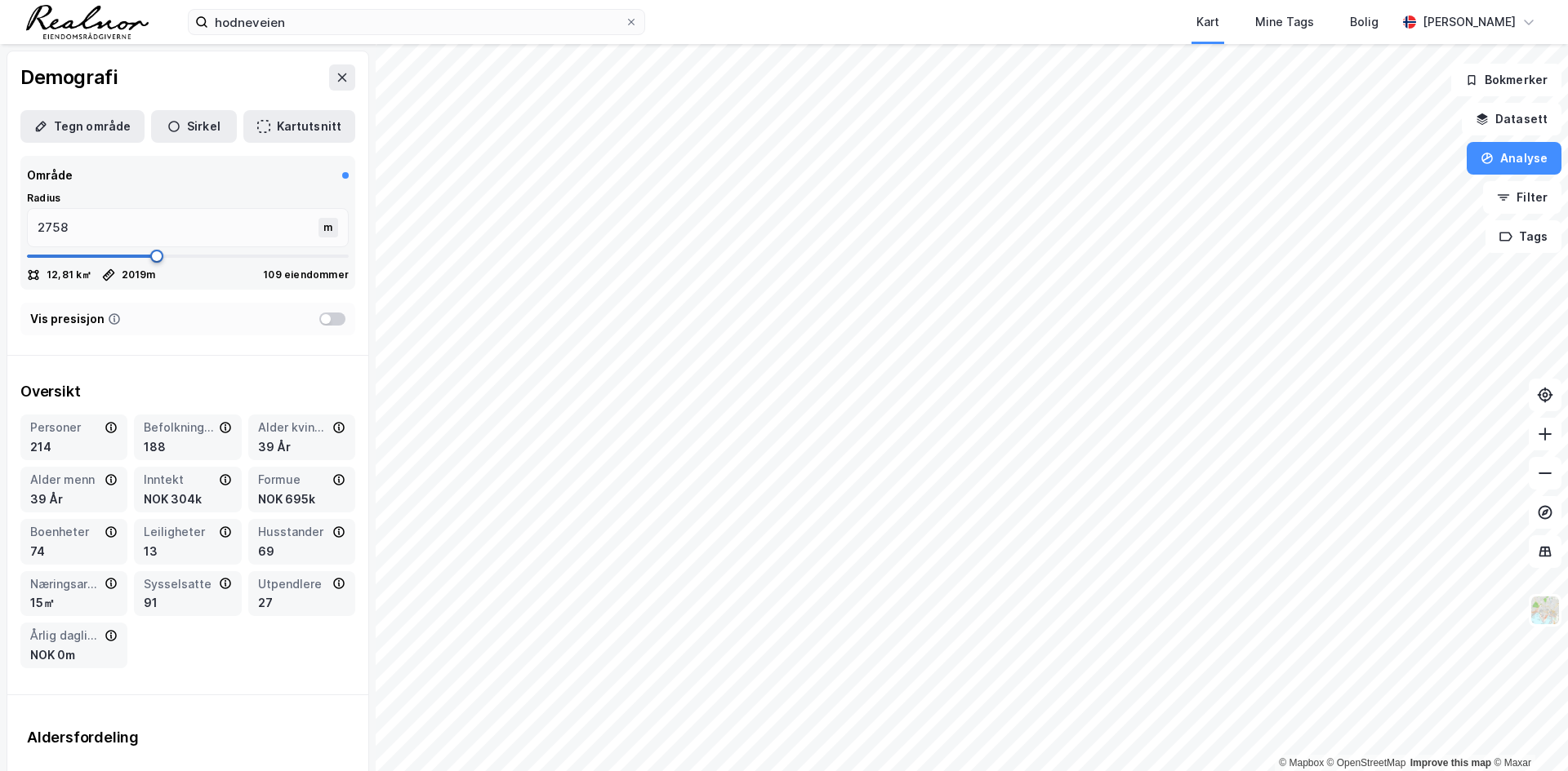
type input "2784"
type input "2850"
type input "2903"
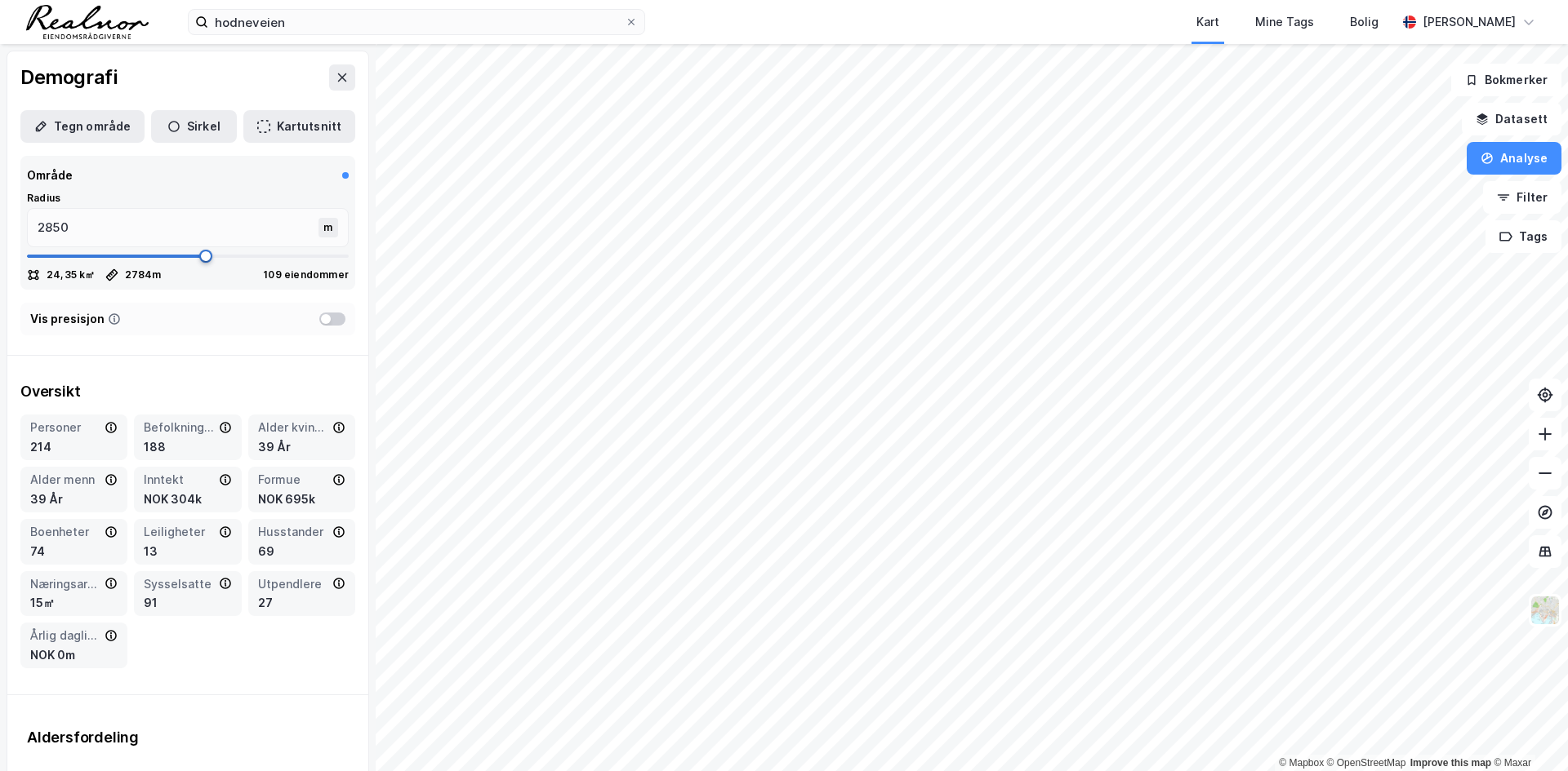
type input "2903"
type input "2916"
type input "2929"
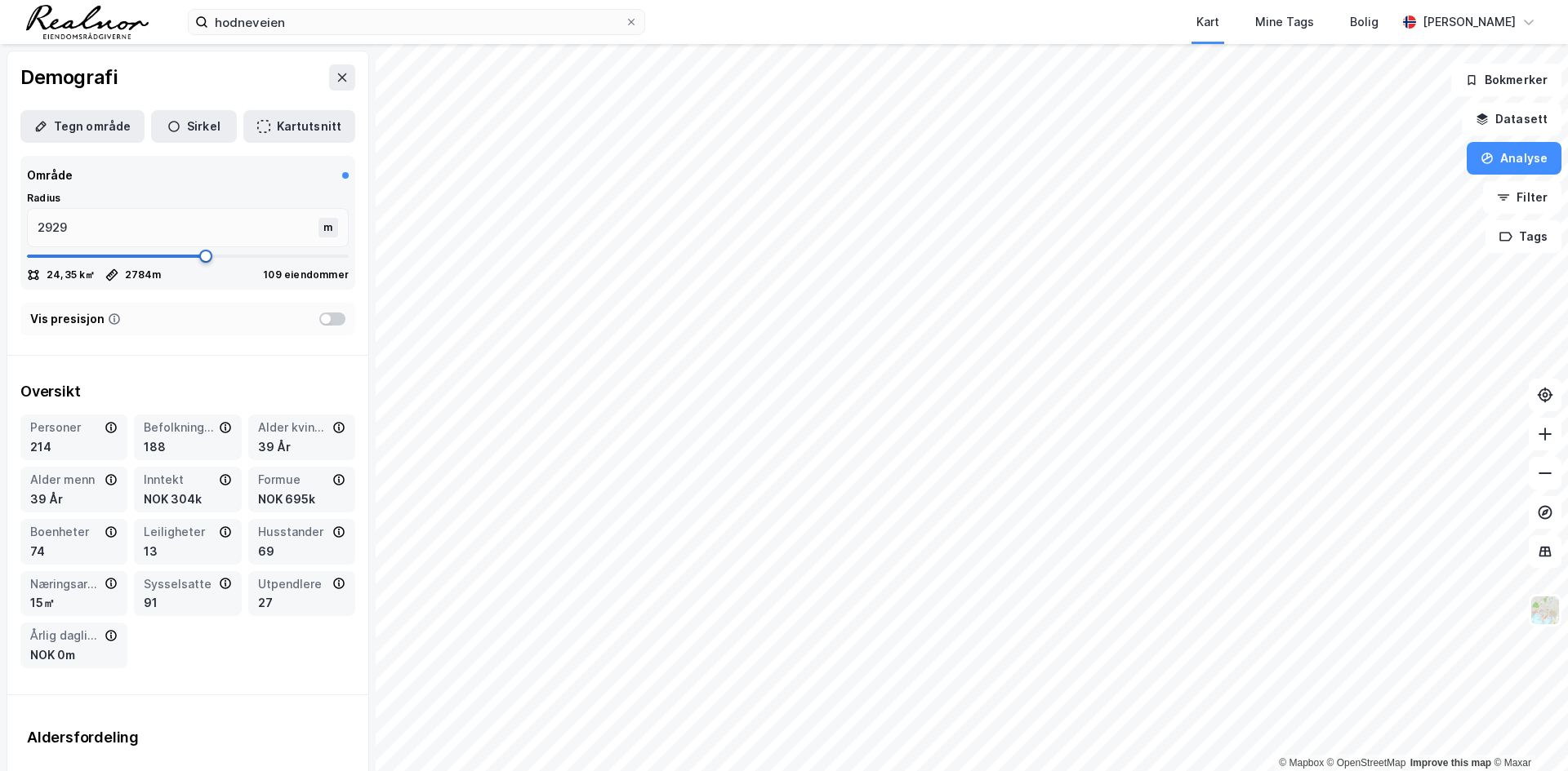
type input "2982"
type input "3008"
type input "3035"
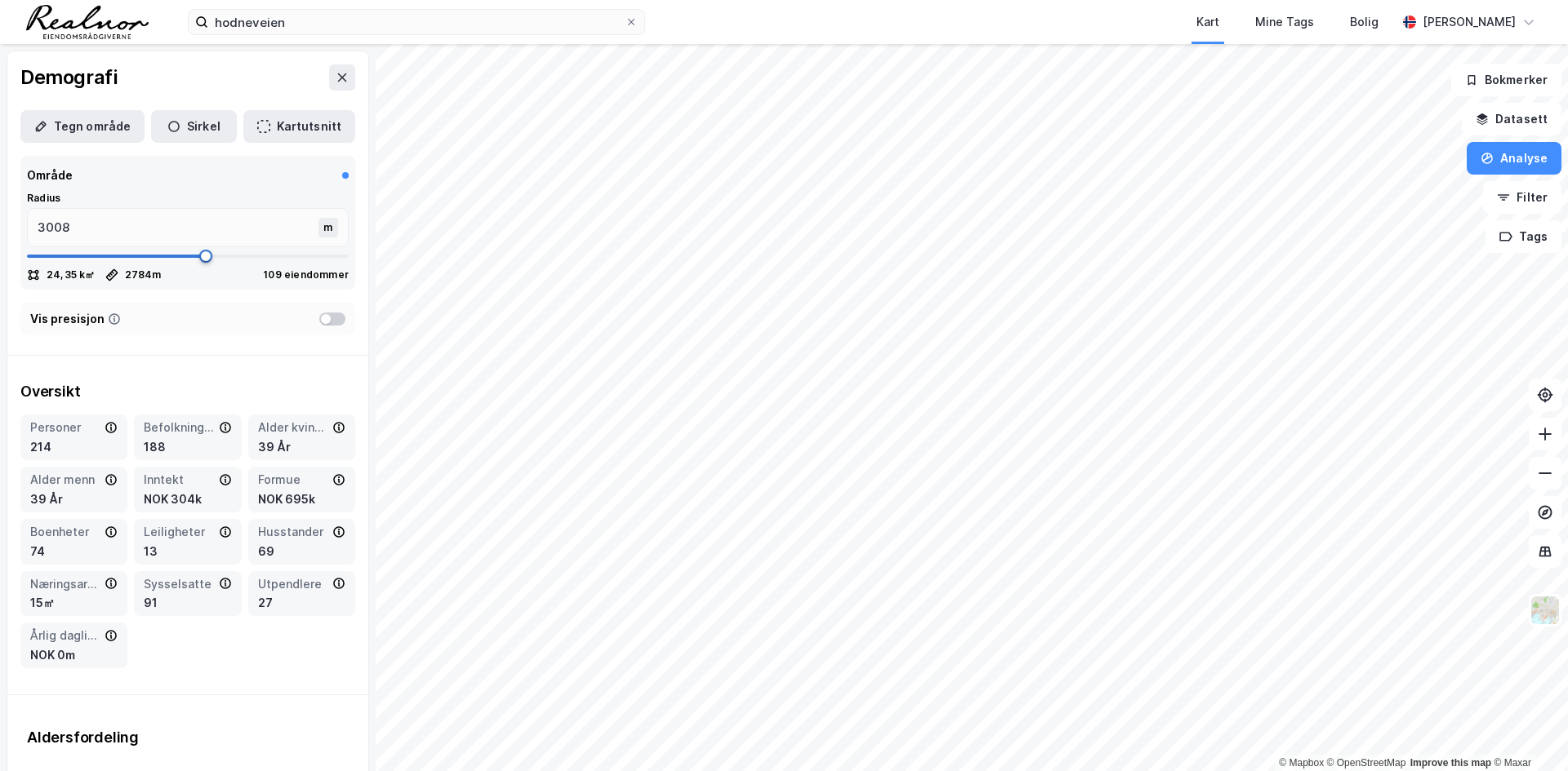
type input "3035"
type input "3048"
type input "3061"
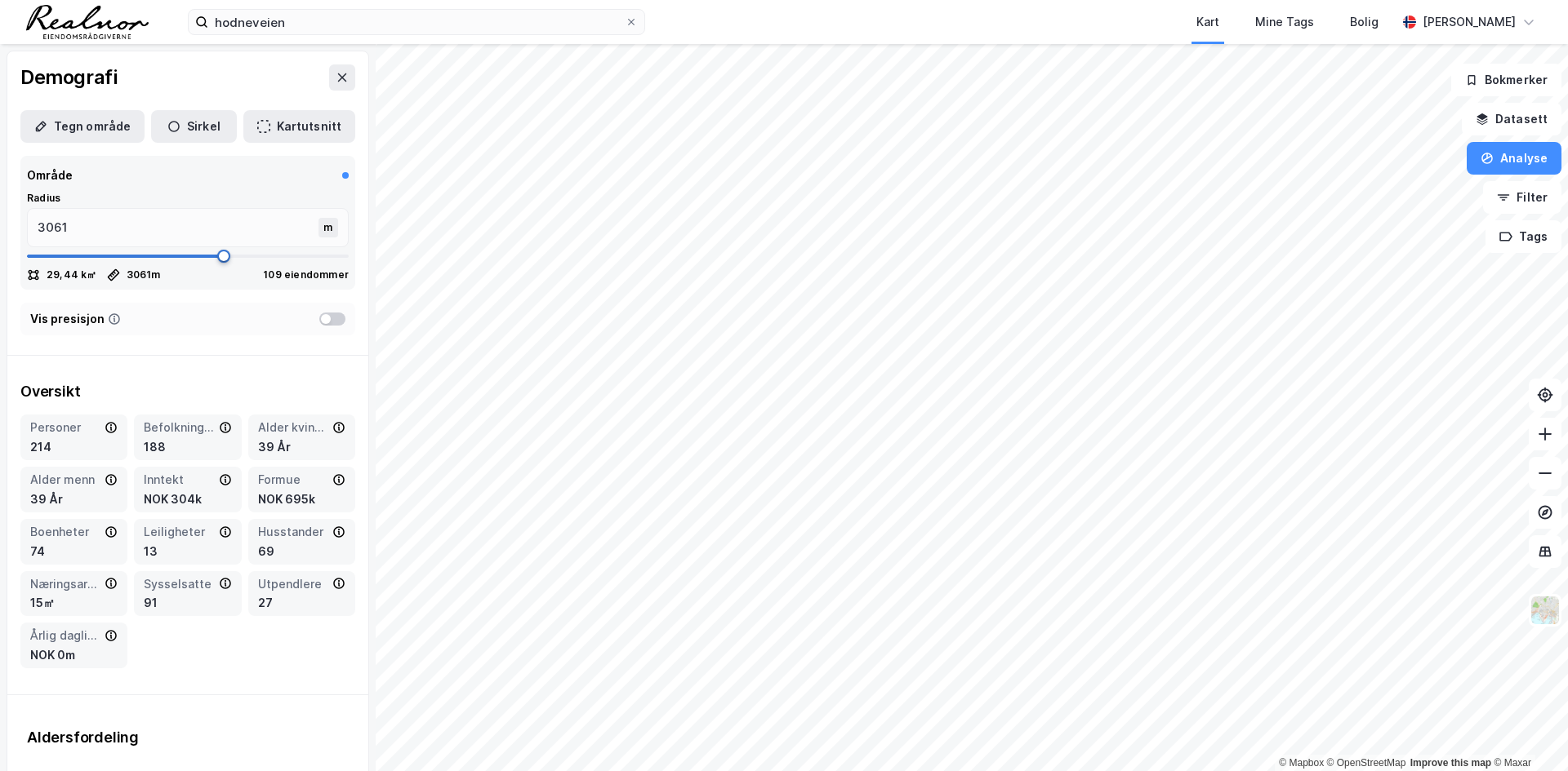
type input "3074"
type input "3061"
type input "2771"
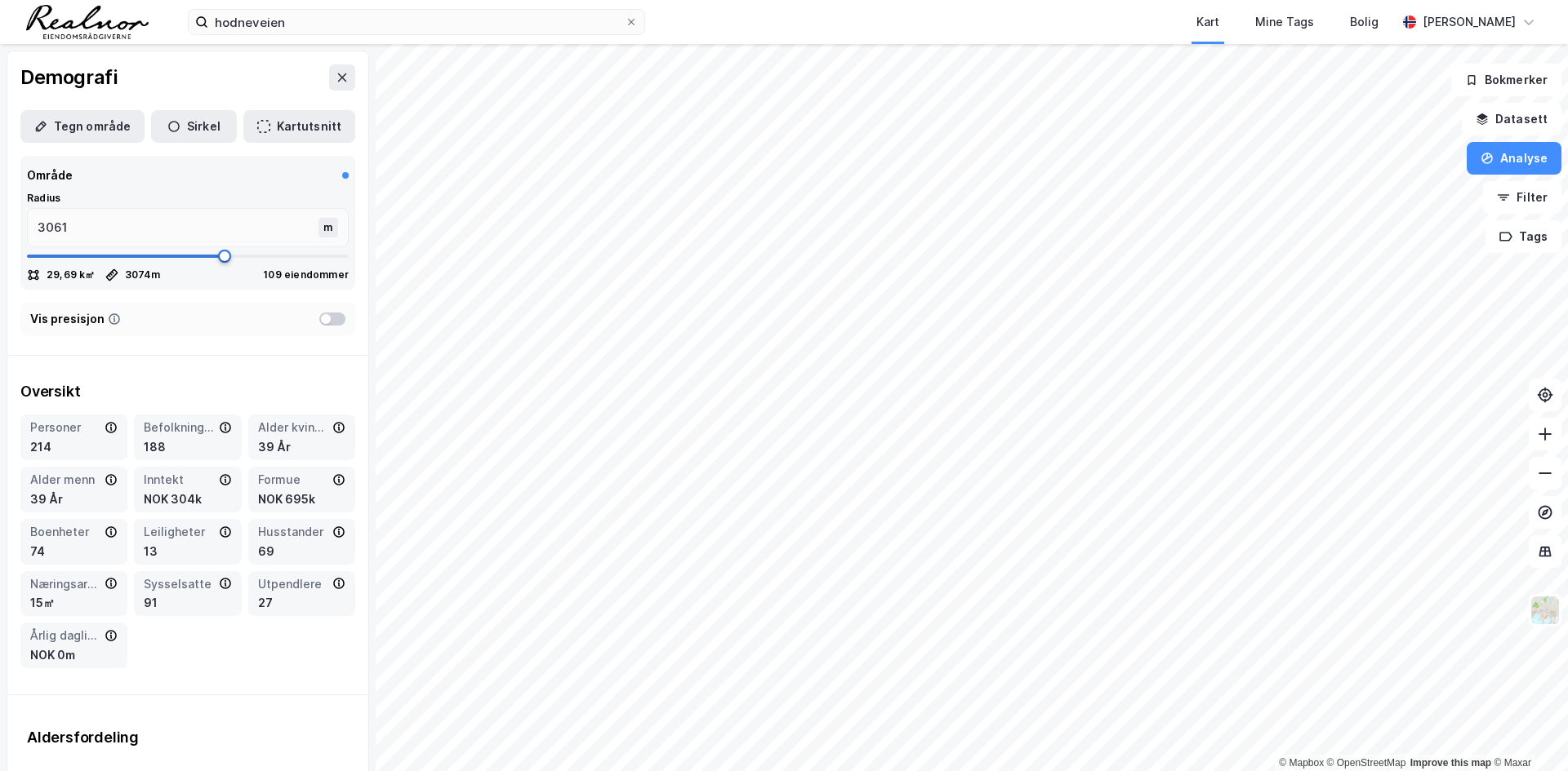
type input "2771"
type input "2388"
type input "2309"
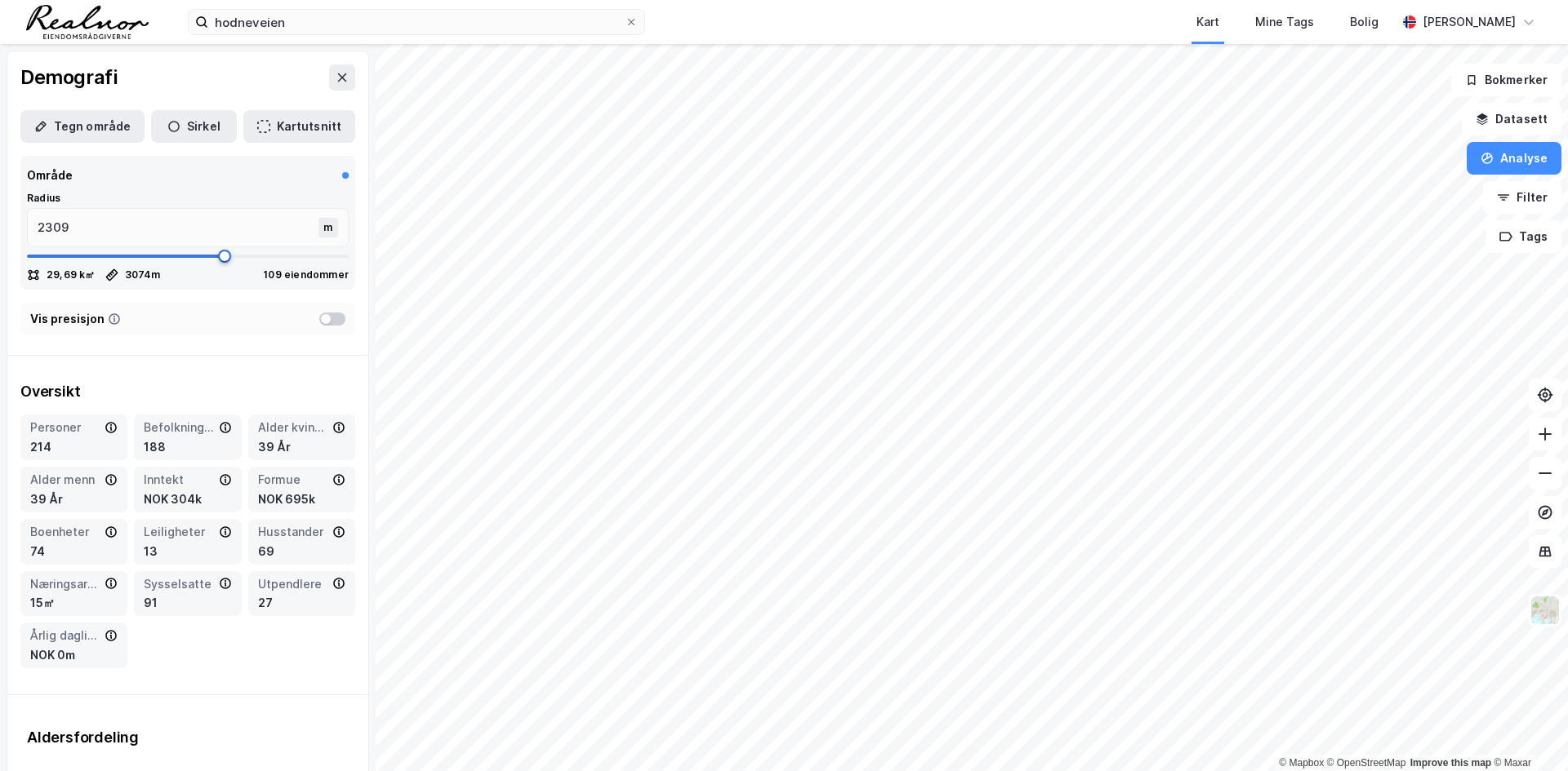
type input "2283"
type input "2243"
type input "2217"
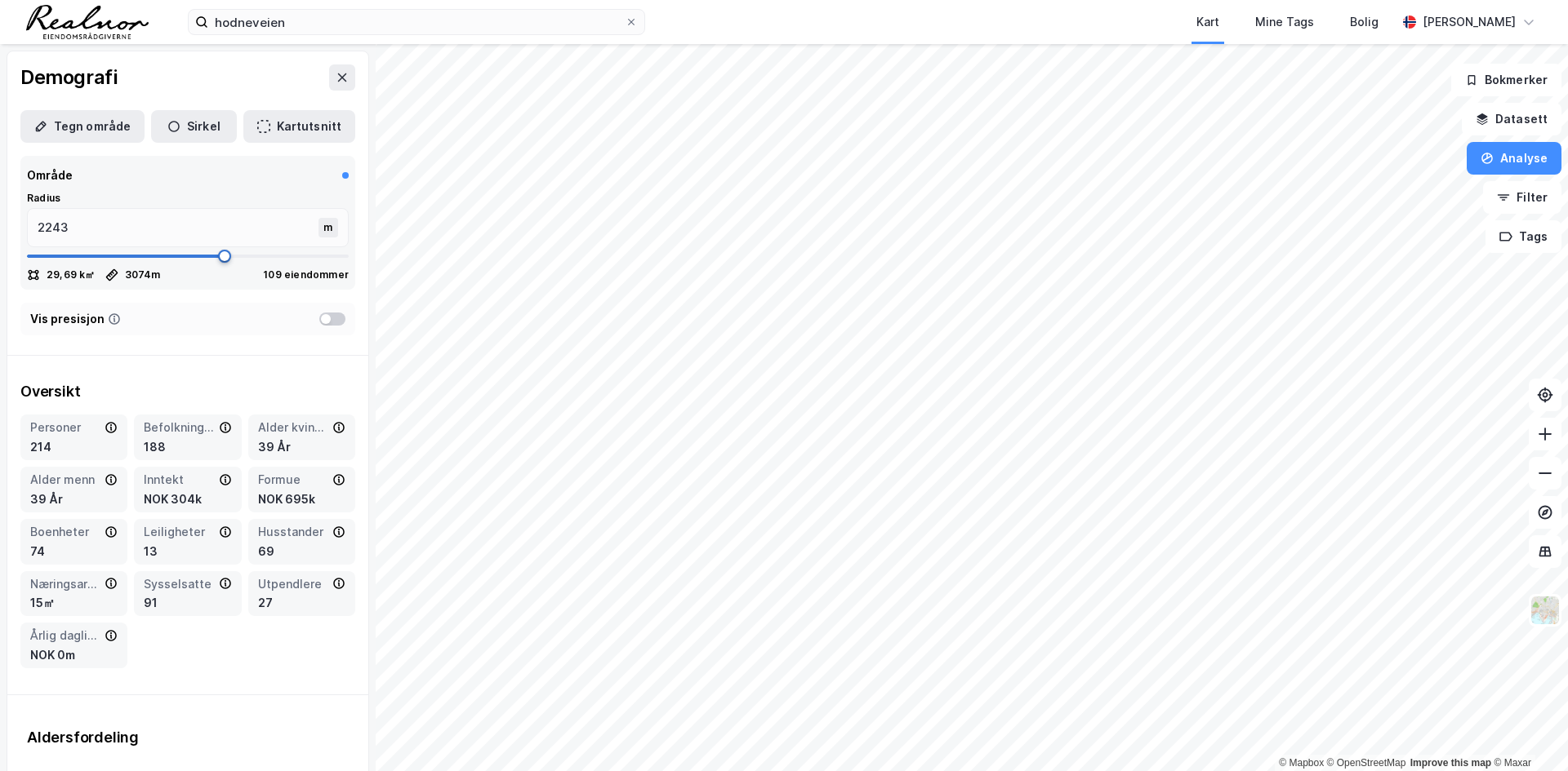
type input "2217"
type input "2138"
type input "2019"
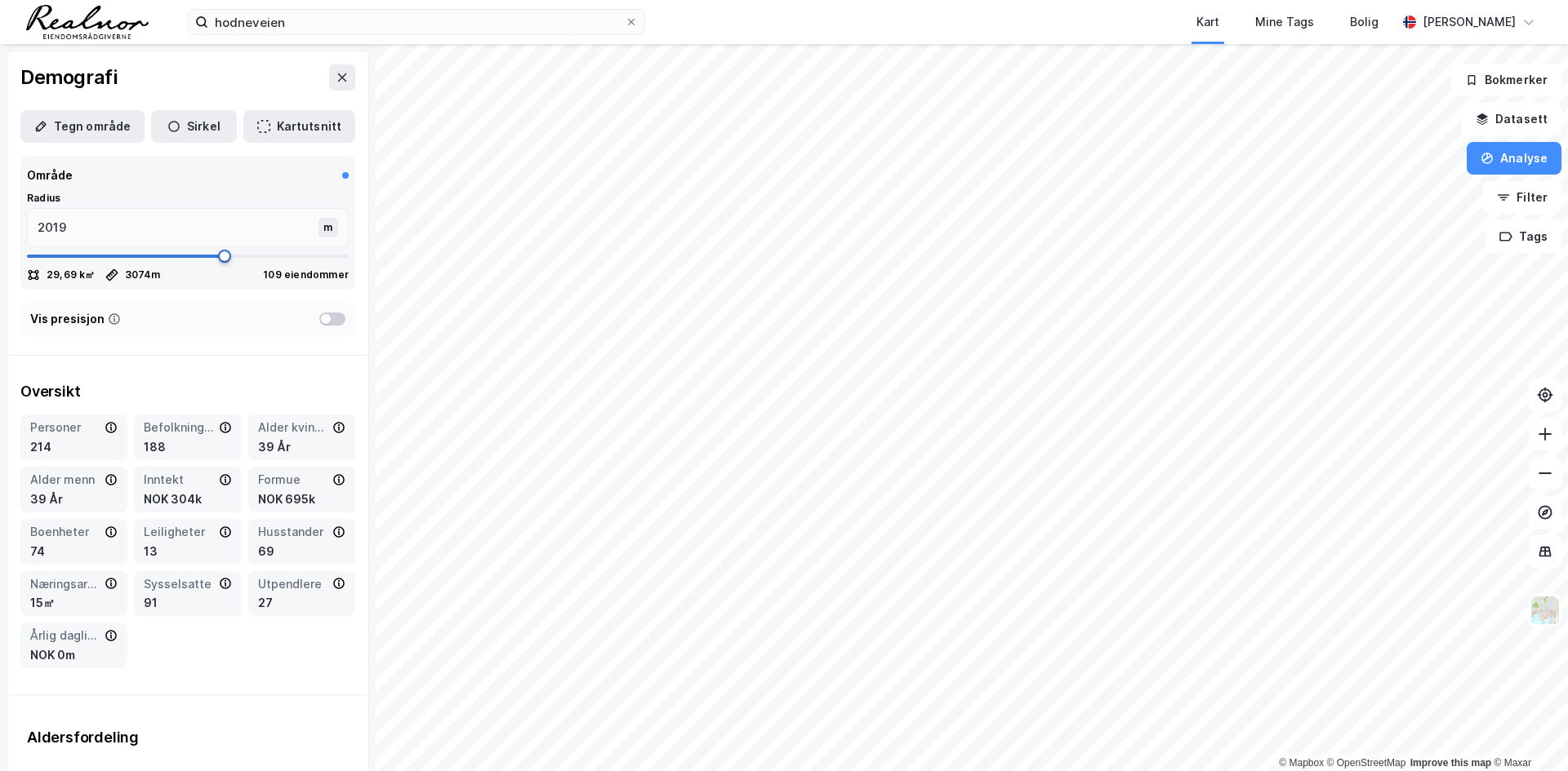
type input "1914"
type input "1795"
type input "1782"
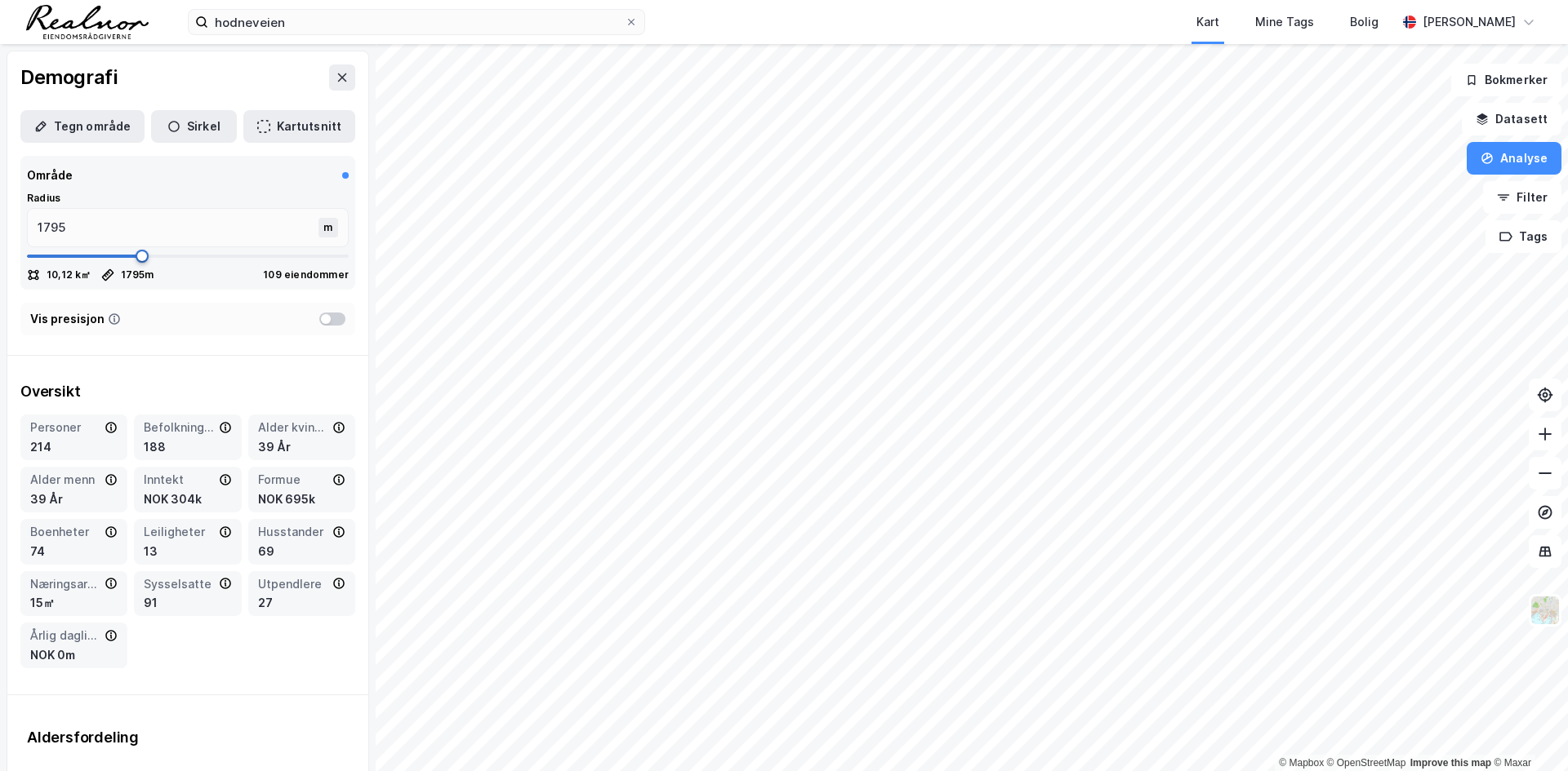
type input "1782"
type input "1729"
type input "1610"
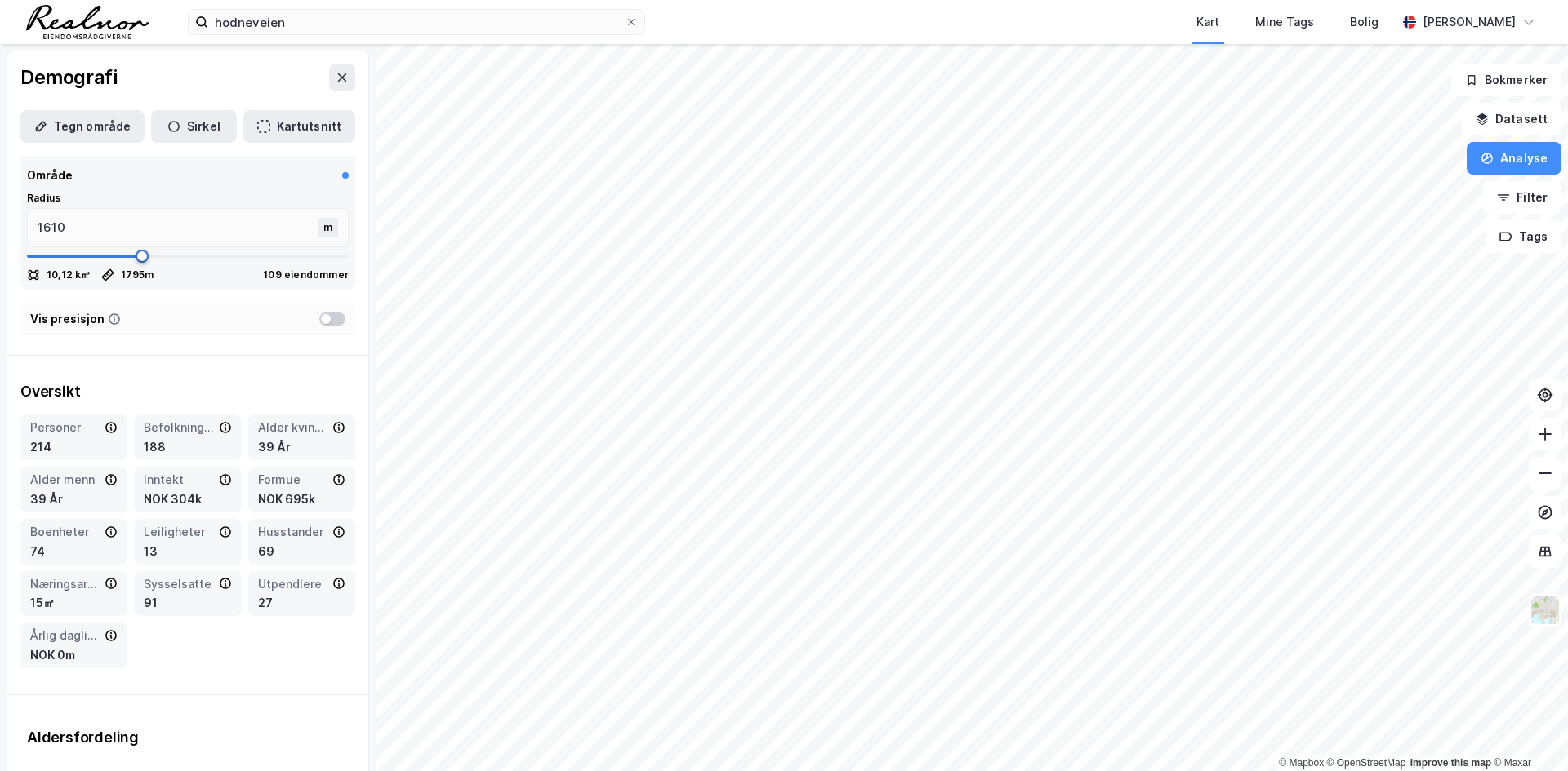
type input "1465"
type input "1360"
type input "1228"
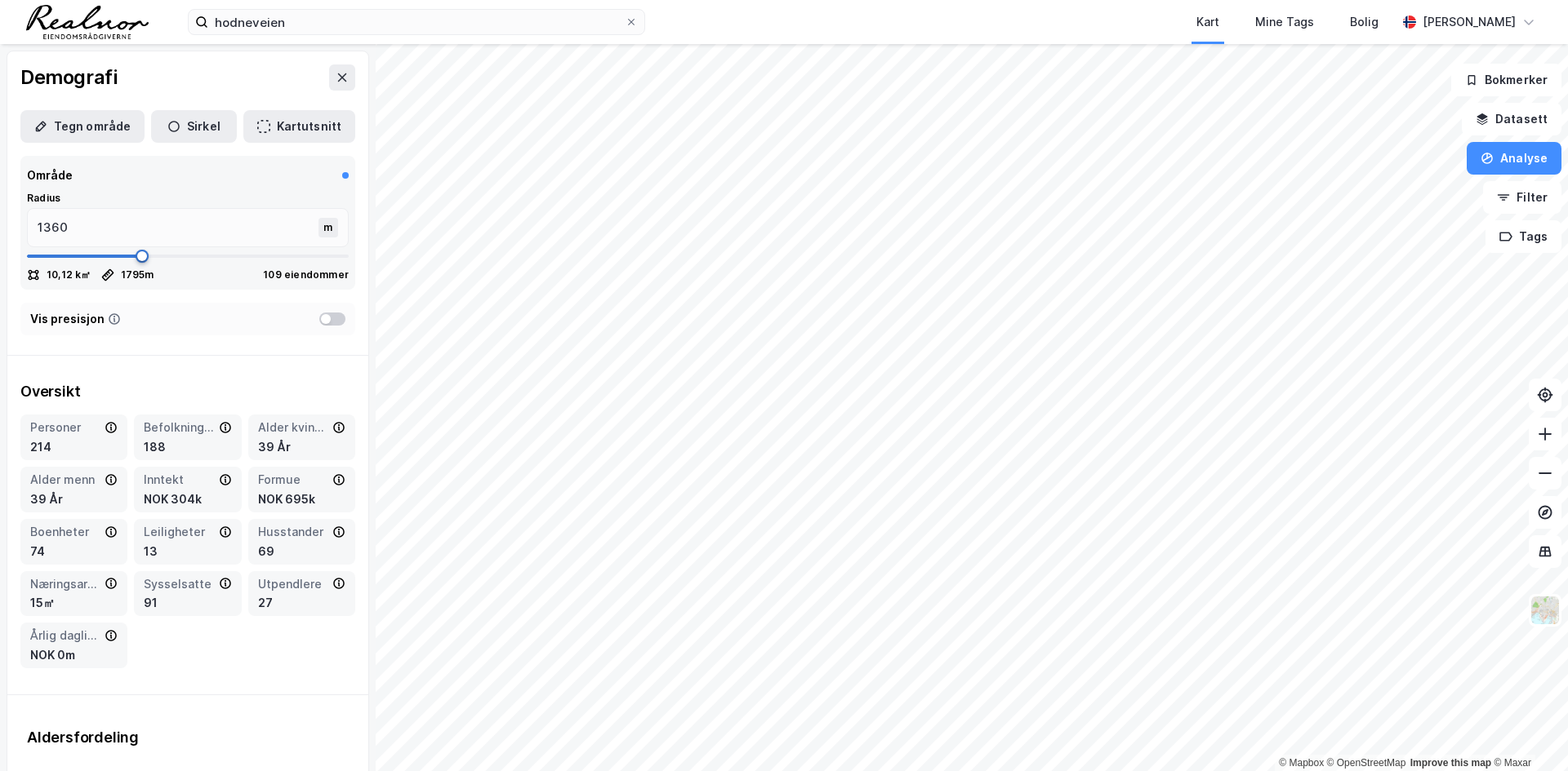
type input "1228"
type input "1135"
type input "924"
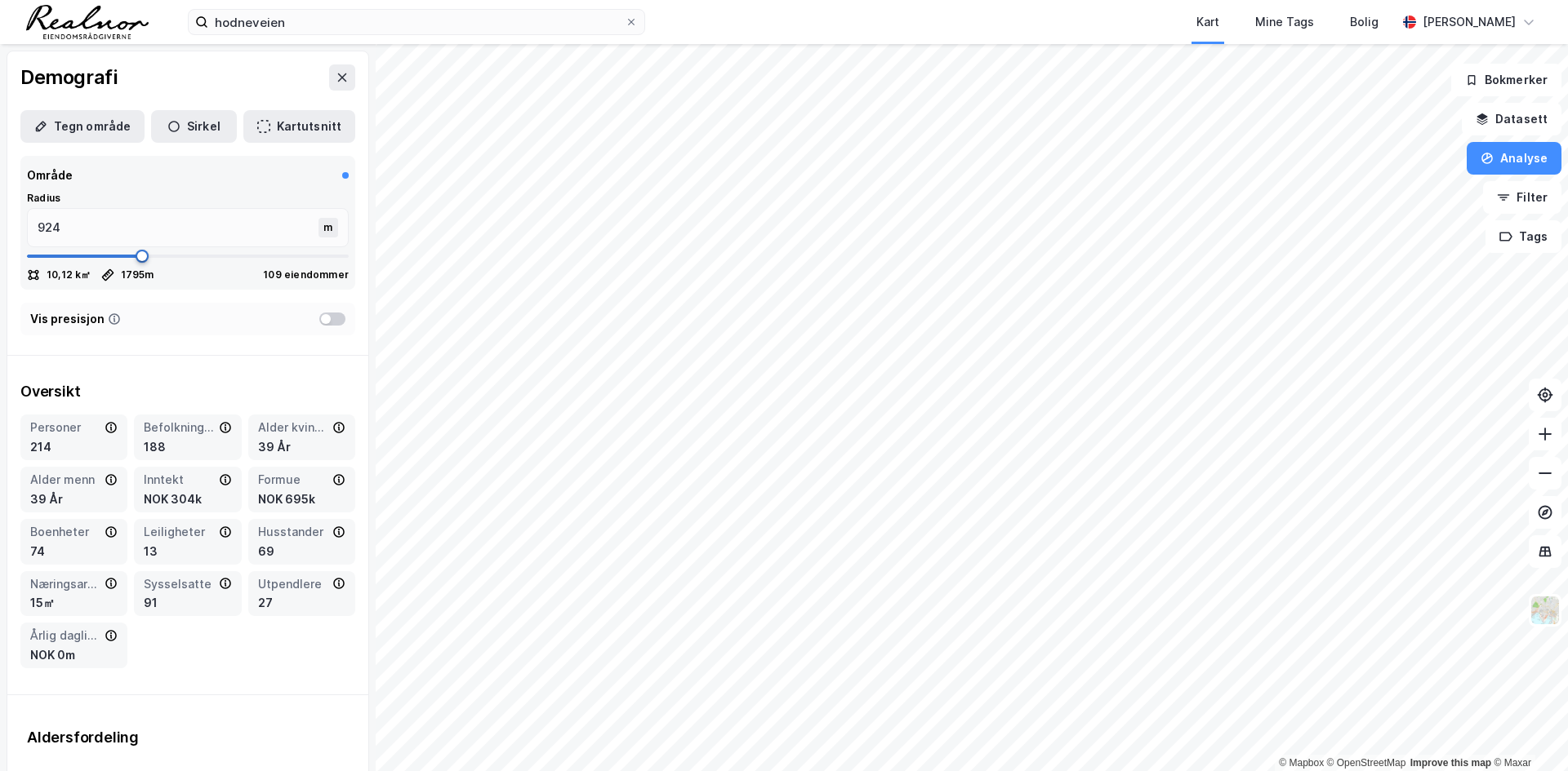
type input "753"
type input "463"
type input "384"
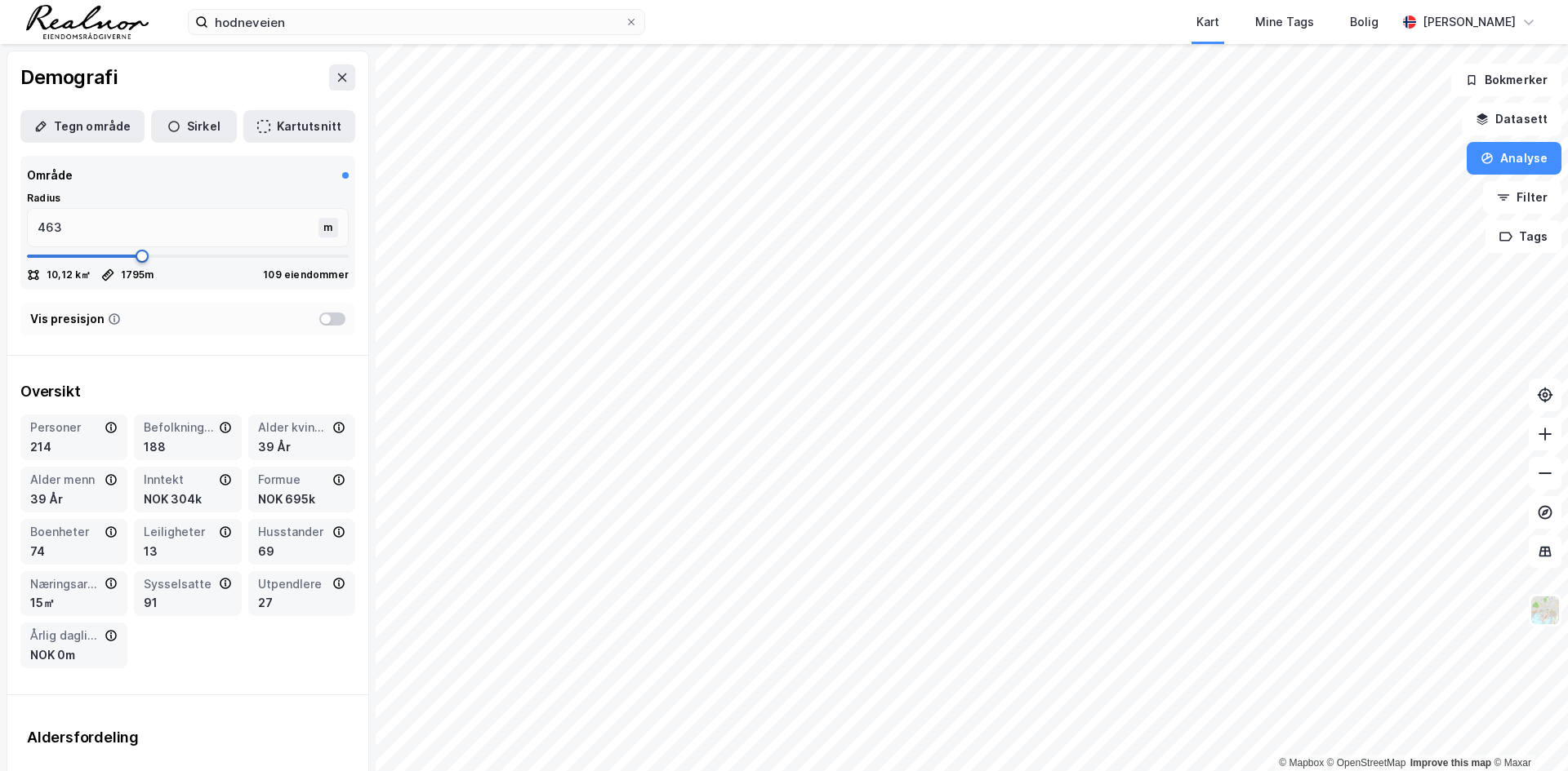
type input "384"
type input "265"
type input "238"
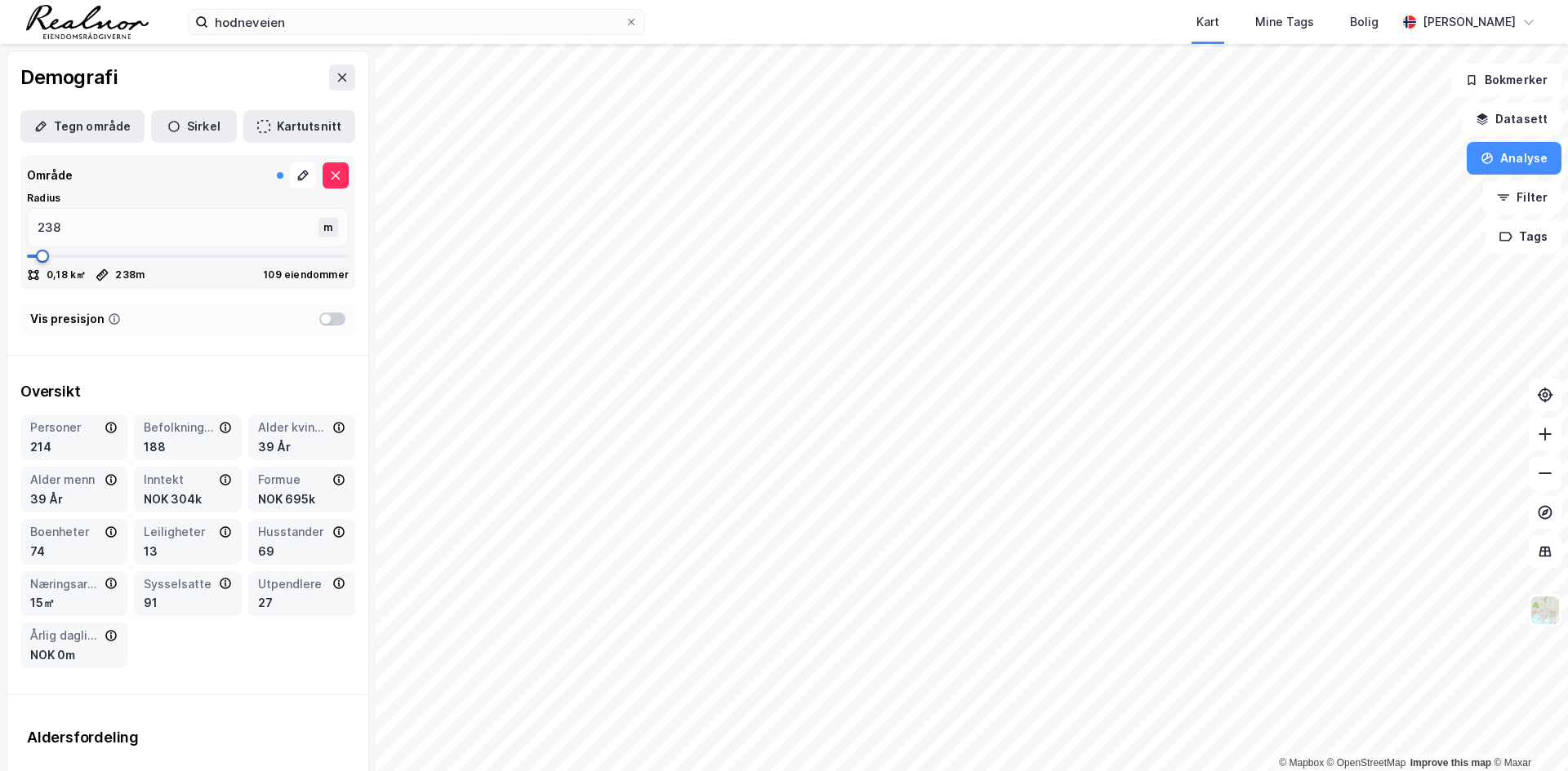
drag, startPoint x: 58, startPoint y: 309, endPoint x: 42, endPoint y: 289, distance: 25.6
click at [42, 289] on div "Område Radius 238 m 0,18 k㎡ 238 m 109 eiendommer" at bounding box center [187, 222] width 334 height 134
